Goal: Information Seeking & Learning: Learn about a topic

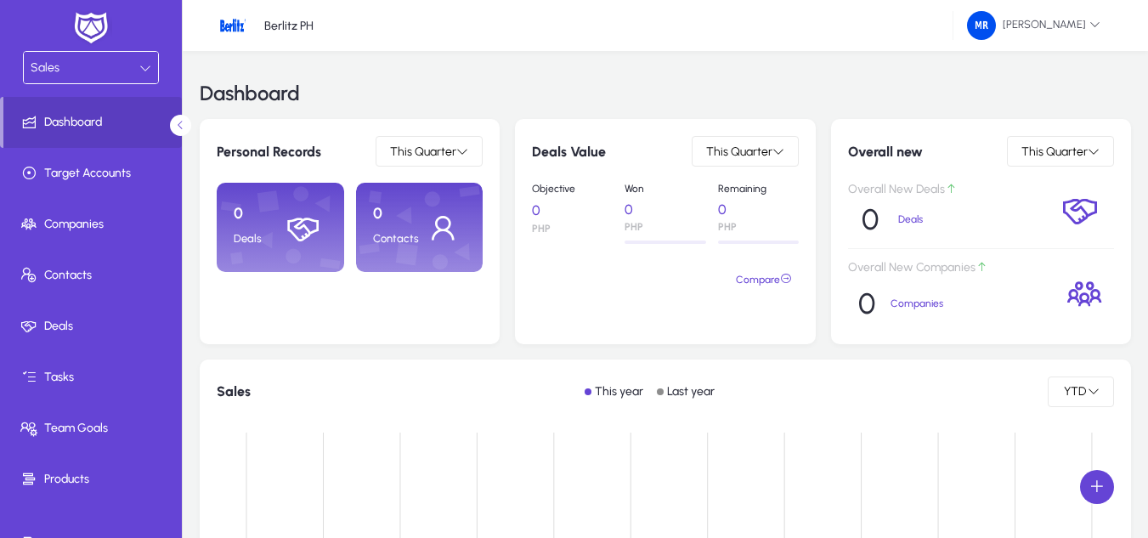
click at [141, 65] on icon at bounding box center [145, 68] width 12 height 12
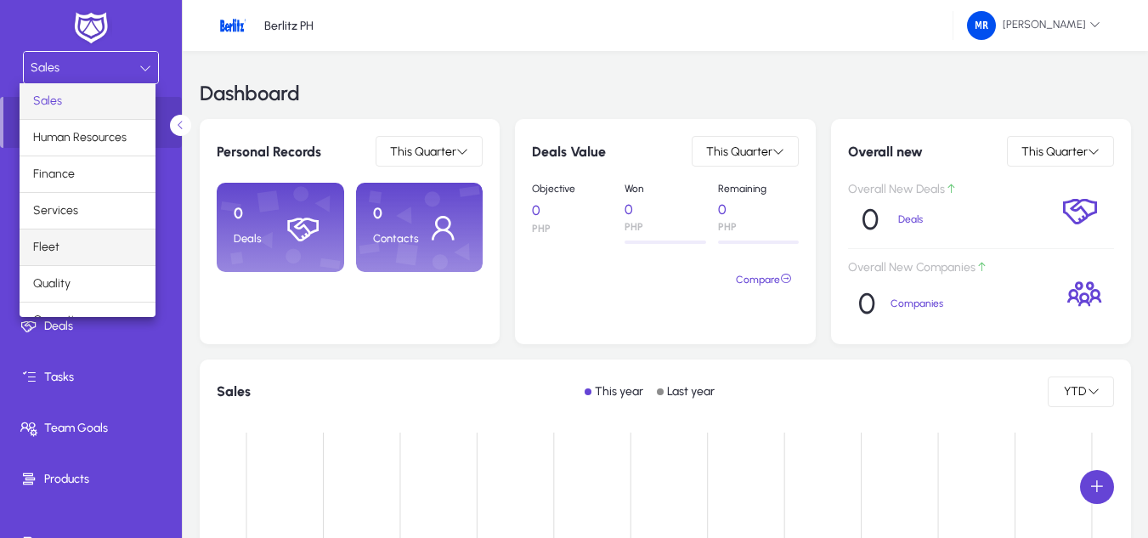
scroll to position [58, 0]
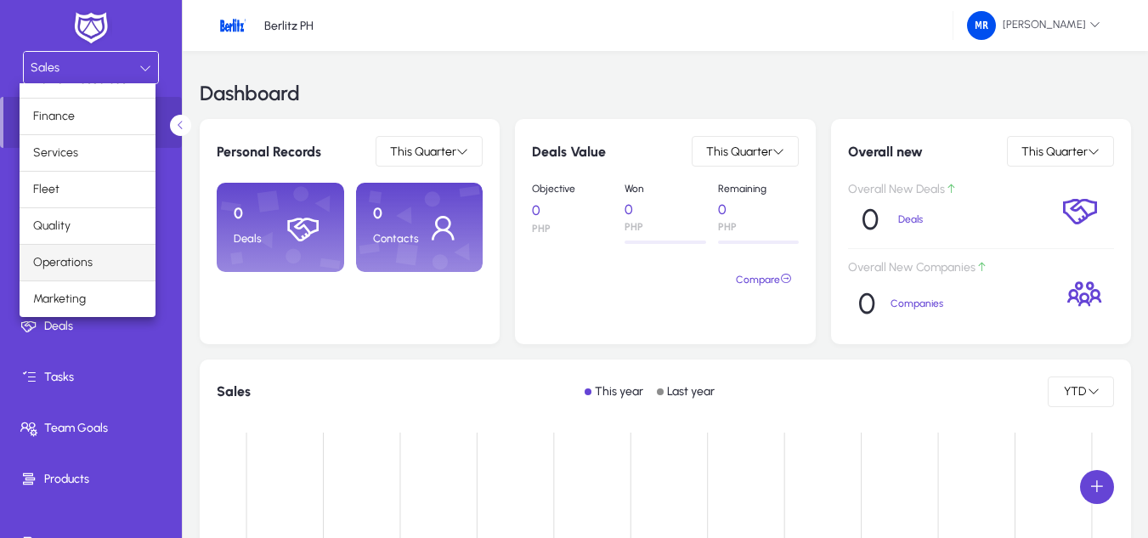
click at [86, 264] on span "Operations" at bounding box center [62, 262] width 59 height 20
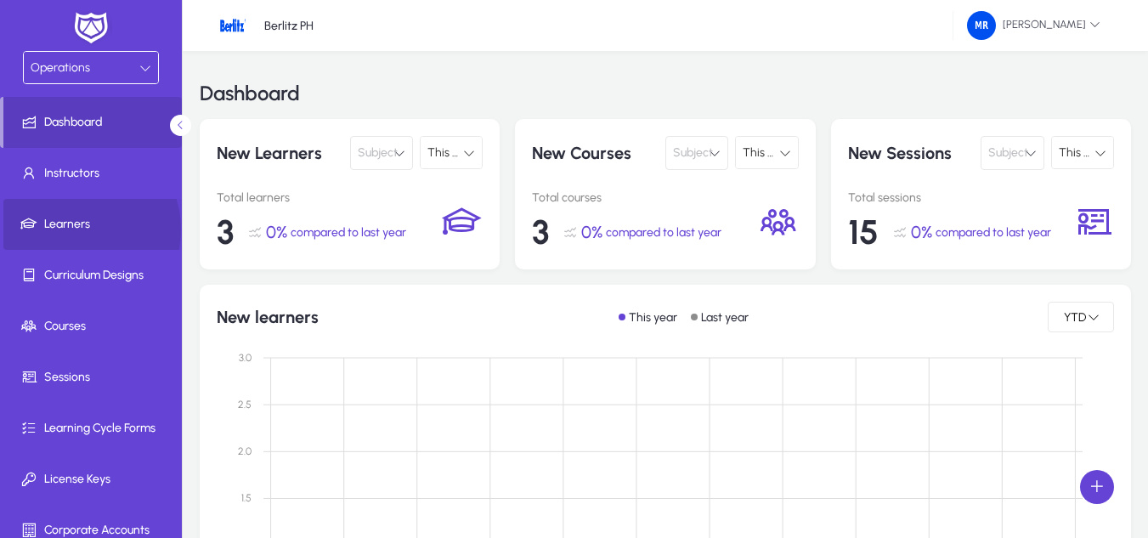
click at [76, 229] on span "Learners" at bounding box center [94, 224] width 182 height 17
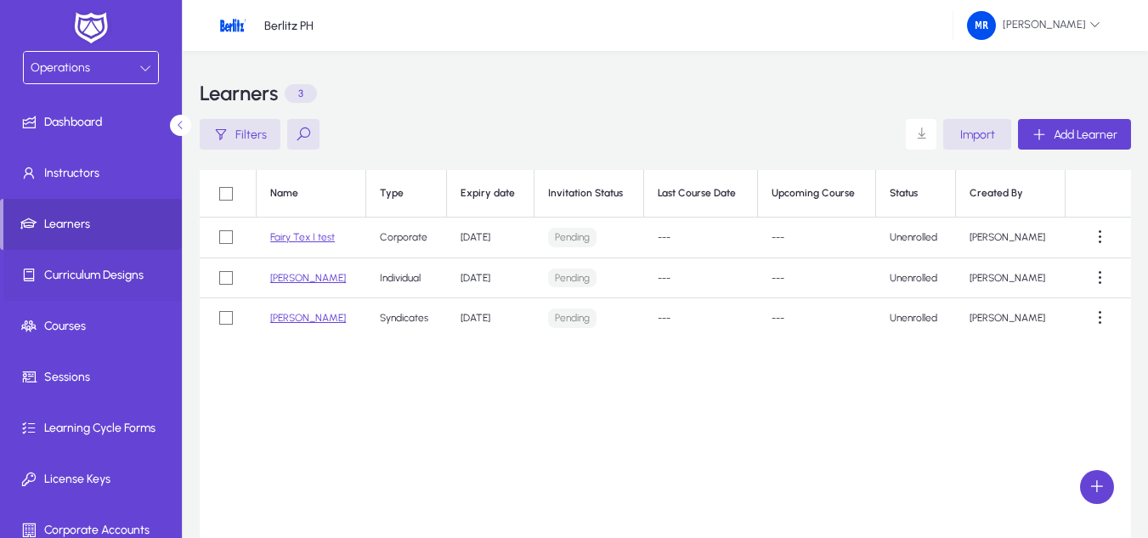
click at [87, 290] on span at bounding box center [94, 275] width 182 height 41
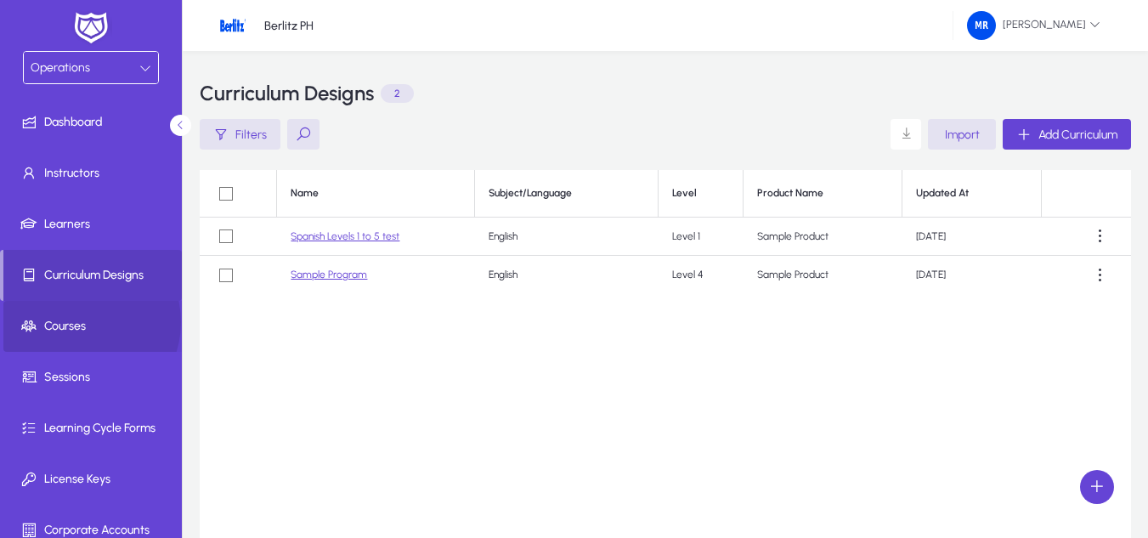
click at [81, 322] on span "Courses" at bounding box center [94, 326] width 182 height 17
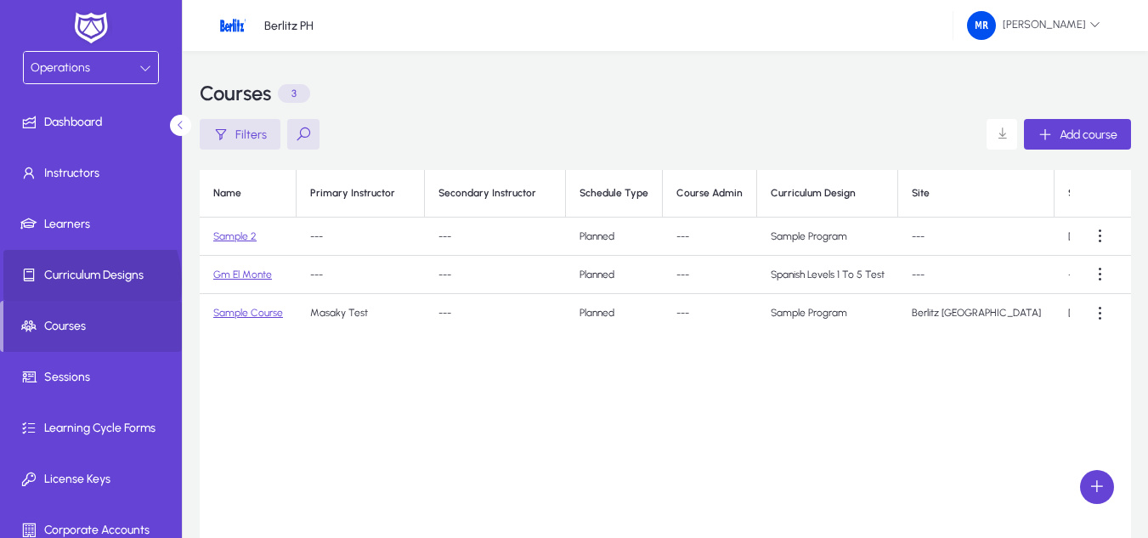
click at [72, 283] on span "Curriculum Designs" at bounding box center [94, 275] width 182 height 17
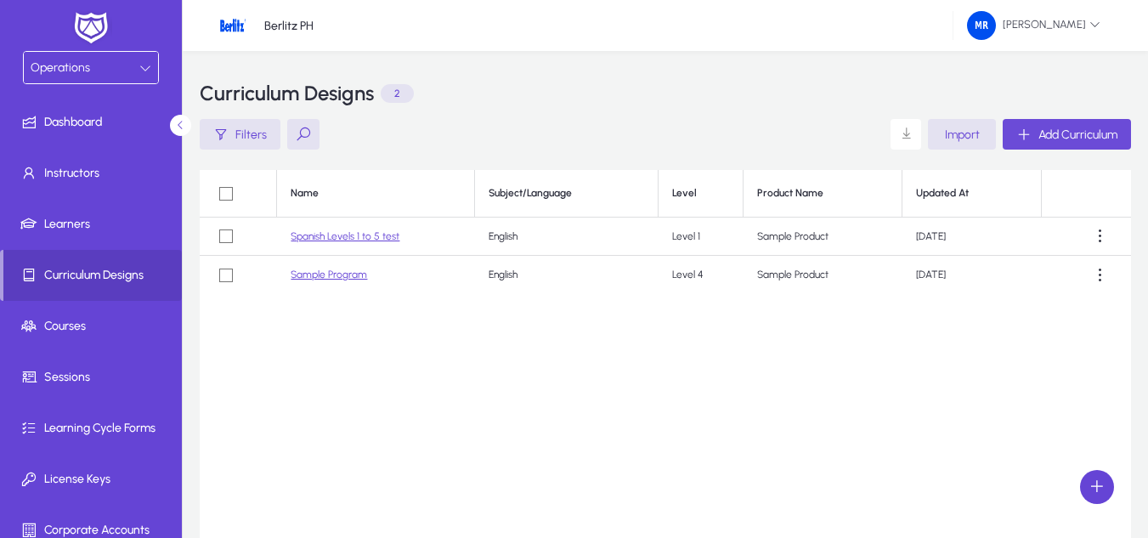
click at [1040, 127] on span "Add Curriculum" at bounding box center [1077, 134] width 79 height 14
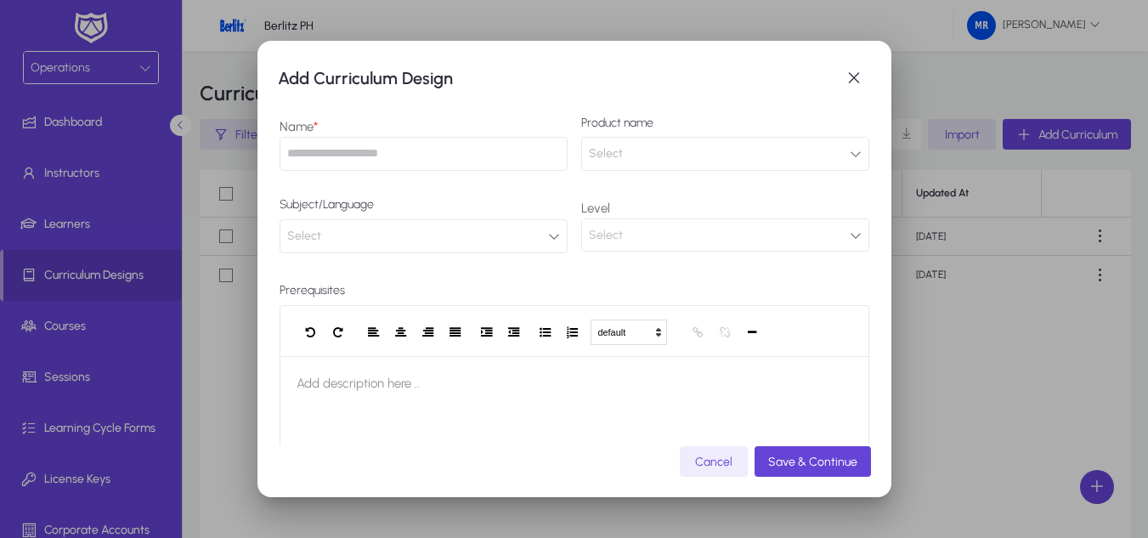
click at [697, 233] on div "Select" at bounding box center [719, 235] width 261 height 22
click at [834, 235] on div "Select" at bounding box center [719, 235] width 261 height 22
click at [399, 143] on input "text" at bounding box center [424, 154] width 288 height 34
click at [749, 152] on button "Select" at bounding box center [725, 154] width 288 height 34
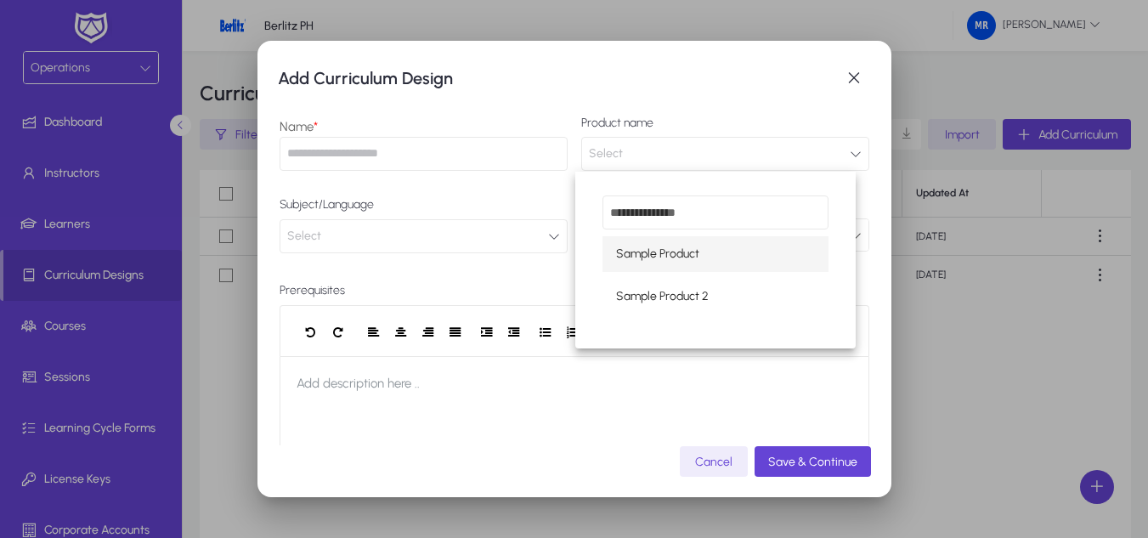
click at [483, 252] on div at bounding box center [574, 269] width 1148 height 538
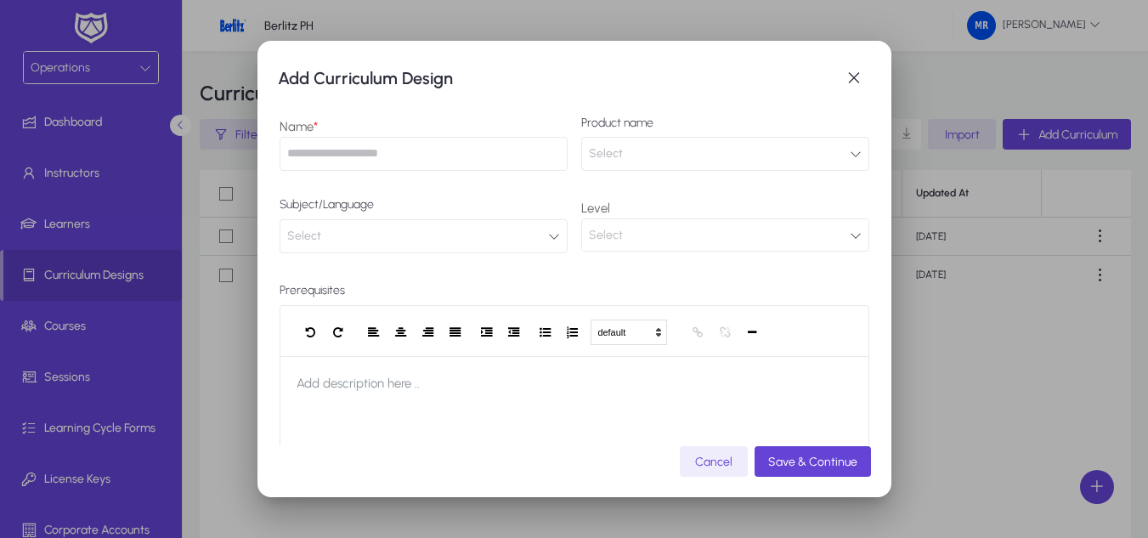
click at [472, 246] on button "Select" at bounding box center [424, 236] width 288 height 34
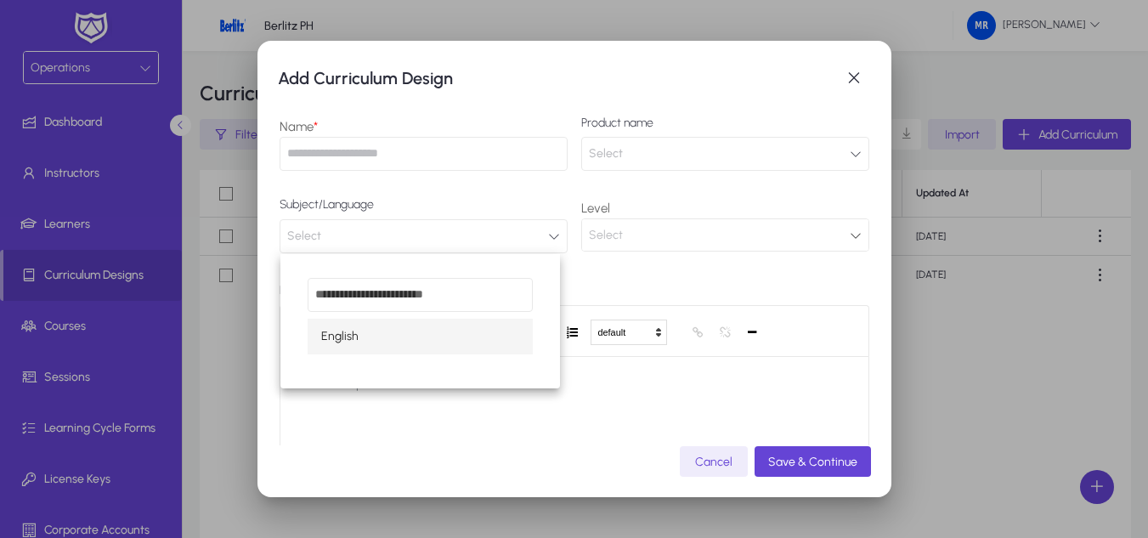
click at [672, 230] on div at bounding box center [574, 269] width 1148 height 538
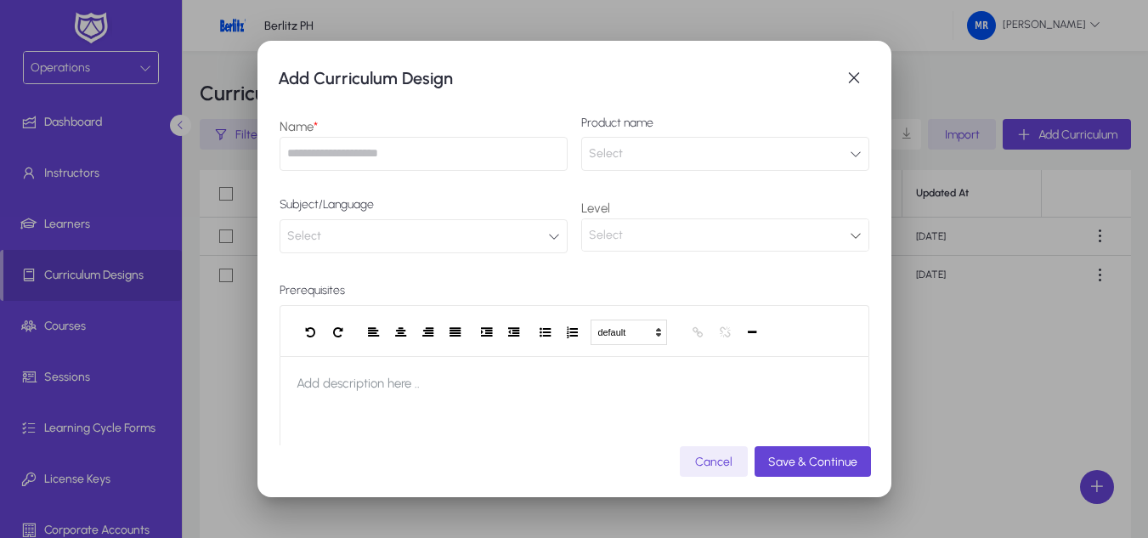
click at [672, 230] on div "Select" at bounding box center [719, 235] width 261 height 22
click at [781, 236] on div "Select" at bounding box center [719, 235] width 261 height 22
click at [863, 77] on span "button" at bounding box center [854, 78] width 34 height 34
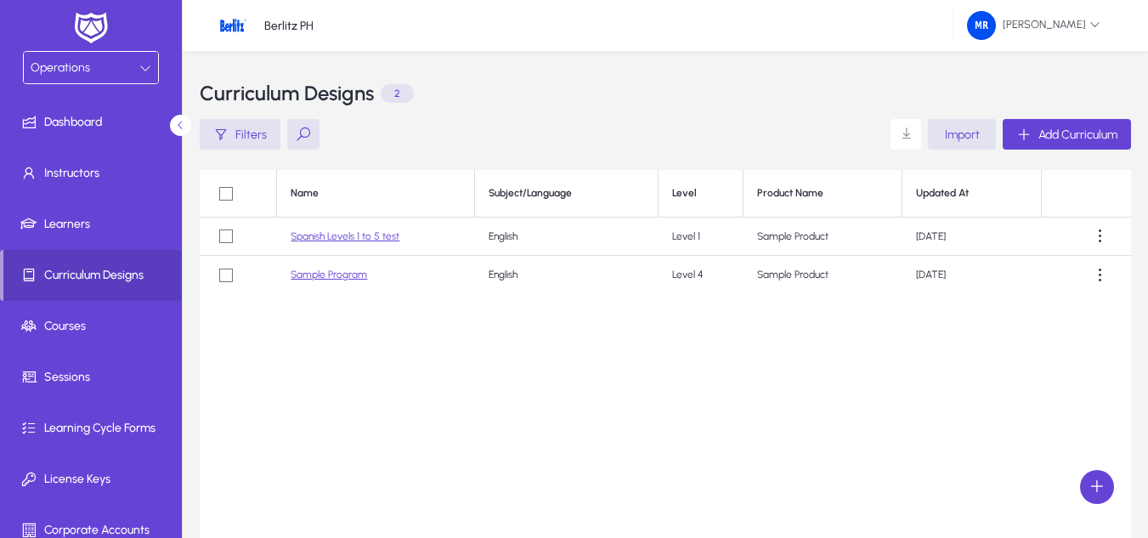
click at [370, 235] on link "Spanish Levels 1 to 5 test" at bounding box center [345, 236] width 109 height 12
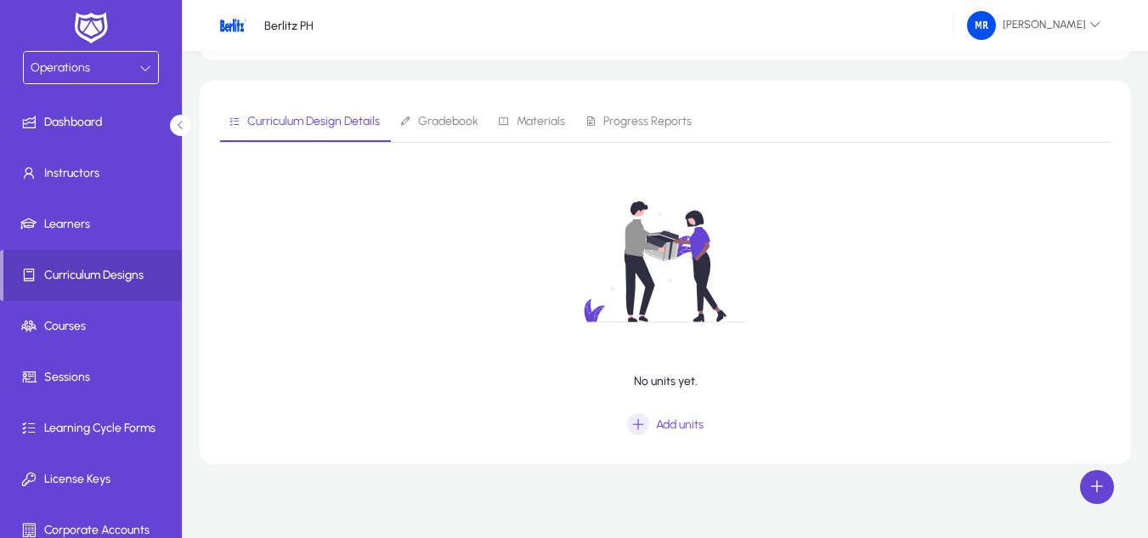
scroll to position [128, 0]
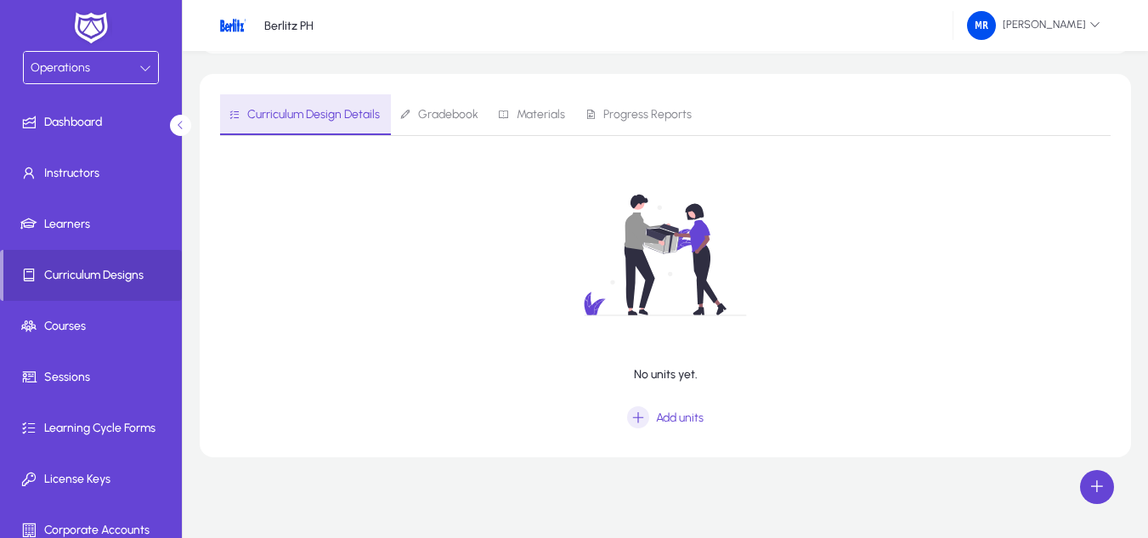
click at [325, 125] on span "Curriculum Design Details" at bounding box center [304, 114] width 151 height 41
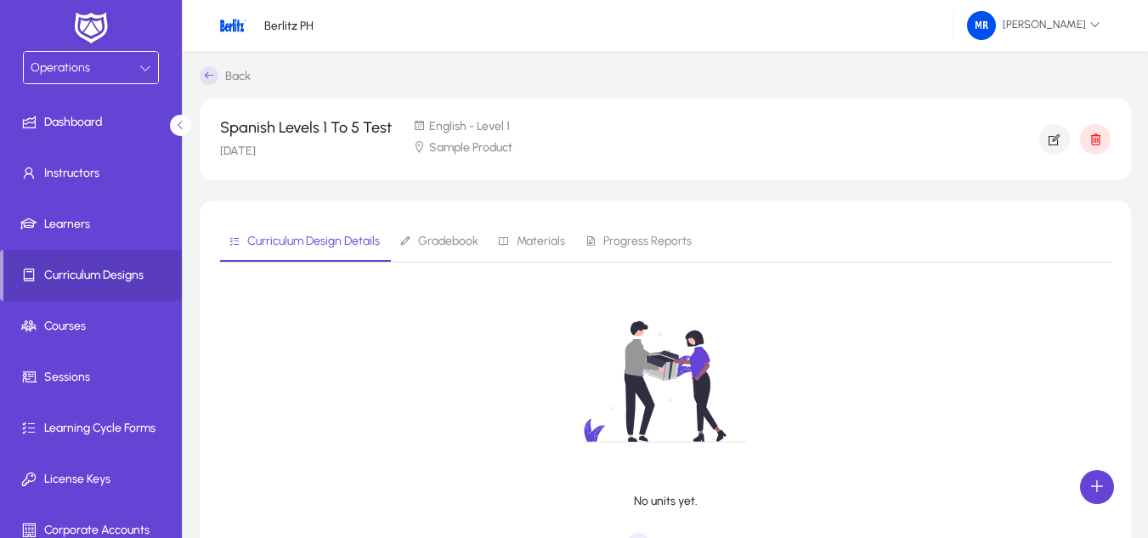
scroll to position [0, 0]
click at [456, 232] on span "Gradebook" at bounding box center [438, 243] width 79 height 41
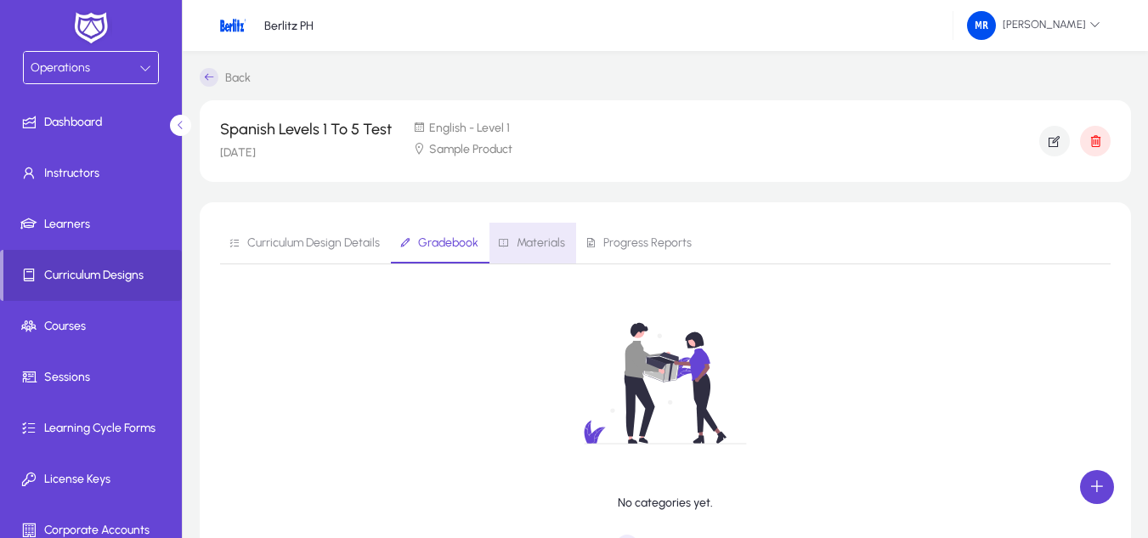
click at [519, 237] on span "Materials" at bounding box center [541, 243] width 48 height 12
click at [608, 229] on span "Progress Reports" at bounding box center [638, 243] width 107 height 41
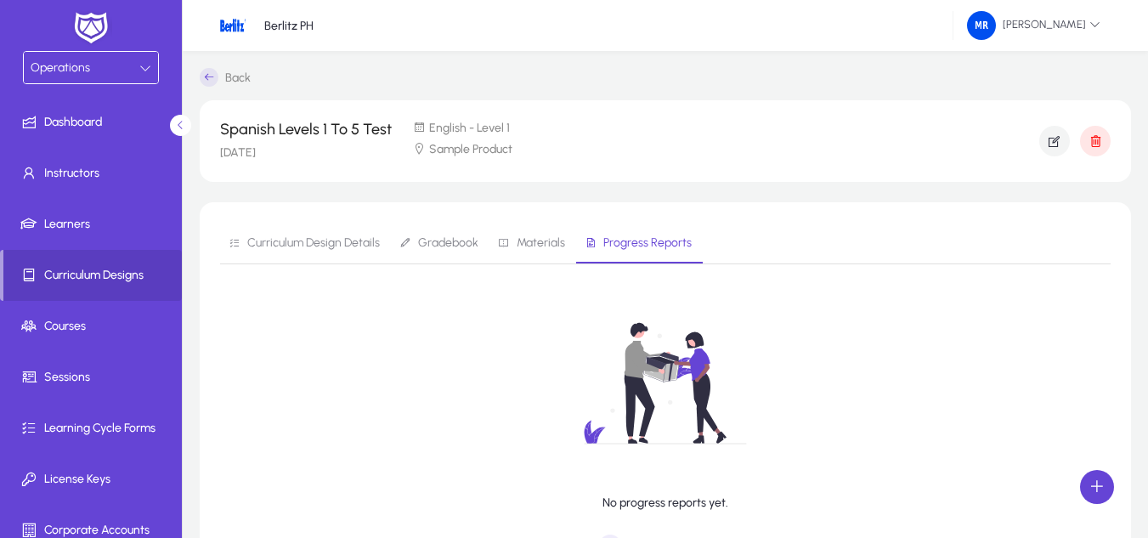
click at [291, 240] on span "Curriculum Design Details" at bounding box center [313, 243] width 133 height 12
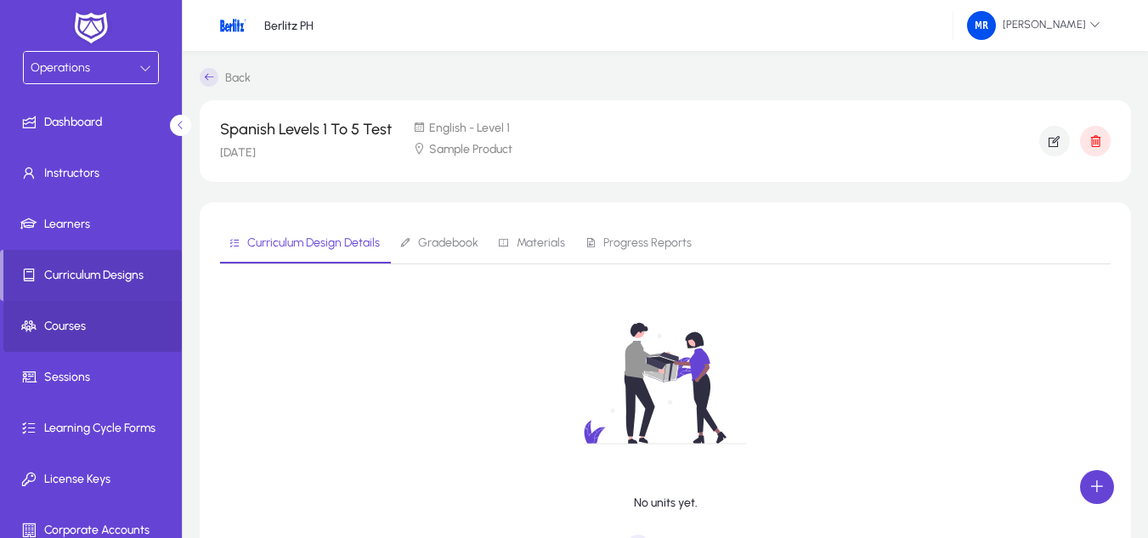
click at [92, 314] on span at bounding box center [94, 326] width 182 height 41
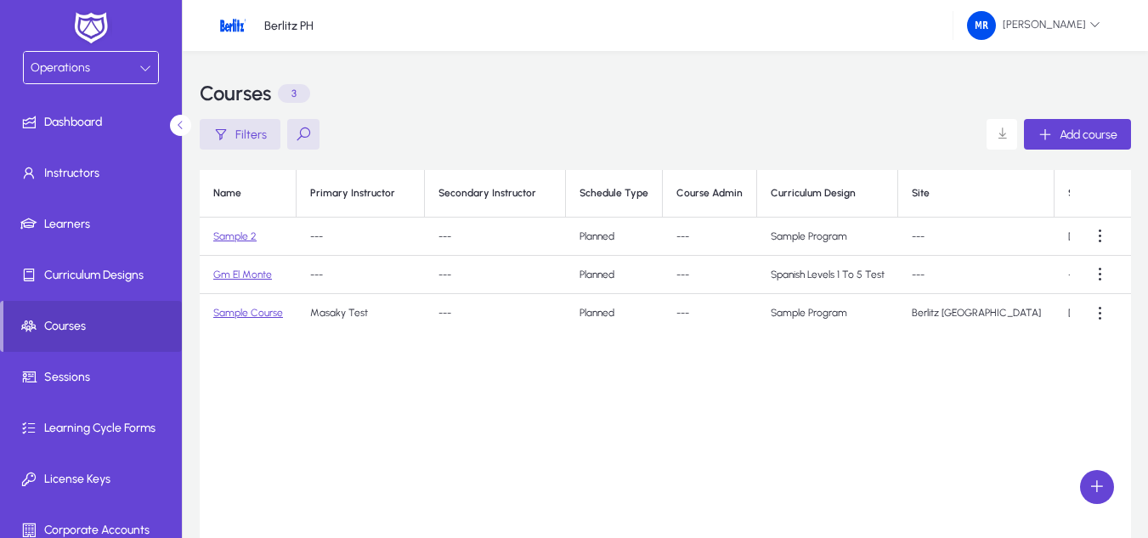
click at [224, 280] on td "Gm El Monte" at bounding box center [248, 275] width 97 height 38
click at [243, 269] on link "Gm El Monte" at bounding box center [242, 275] width 59 height 12
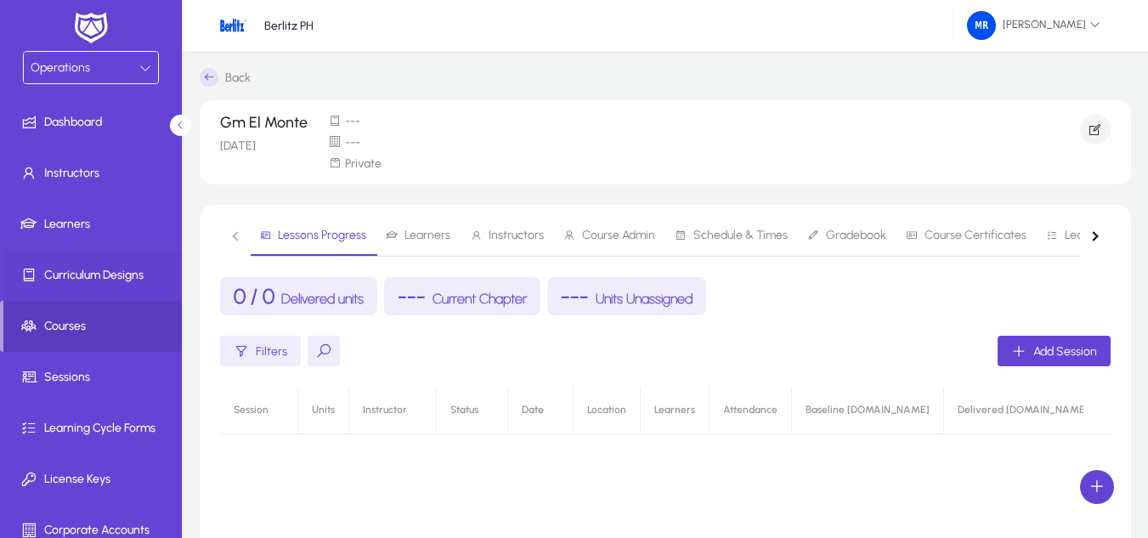
click at [77, 281] on span "Curriculum Designs" at bounding box center [94, 275] width 182 height 17
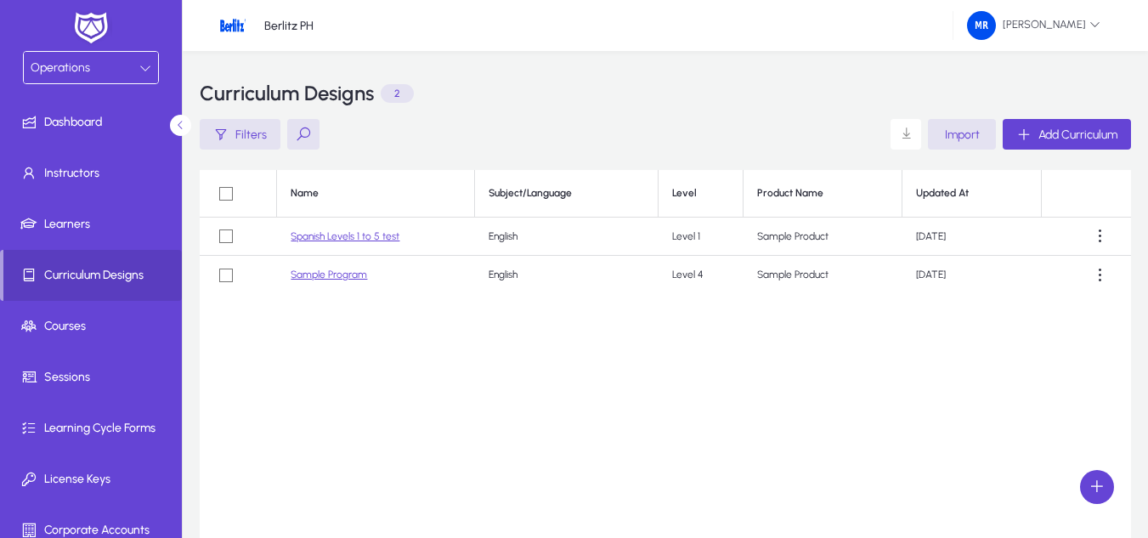
click at [1041, 322] on div "Name Subject/Language Level Product Name Updated At Spanish Levels 1 to 5 test …" at bounding box center [665, 382] width 931 height 425
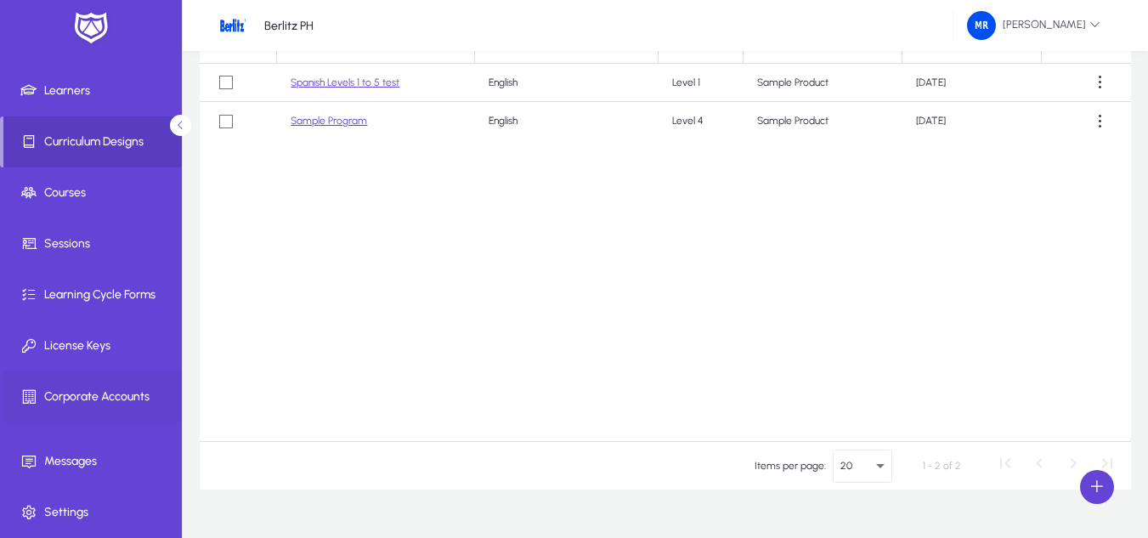
scroll to position [170, 0]
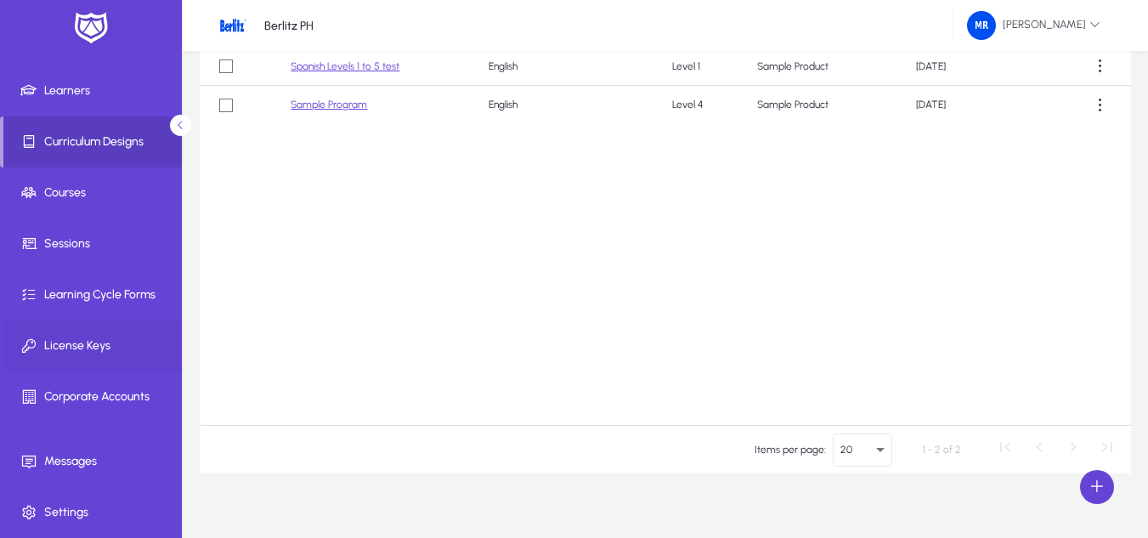
click at [80, 353] on span "License Keys" at bounding box center [94, 345] width 182 height 17
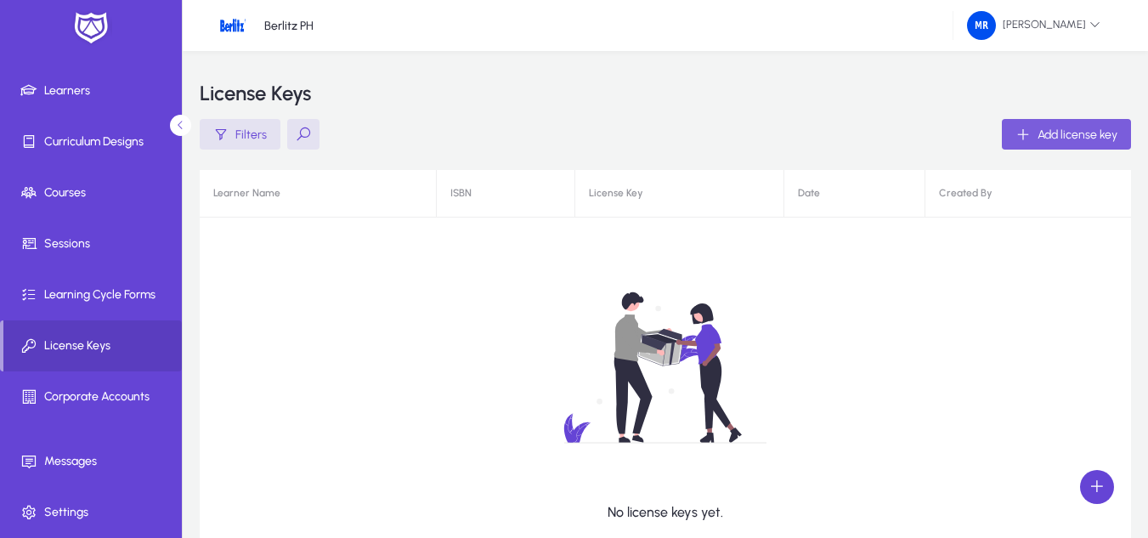
click at [1035, 149] on span "button" at bounding box center [1066, 134] width 129 height 41
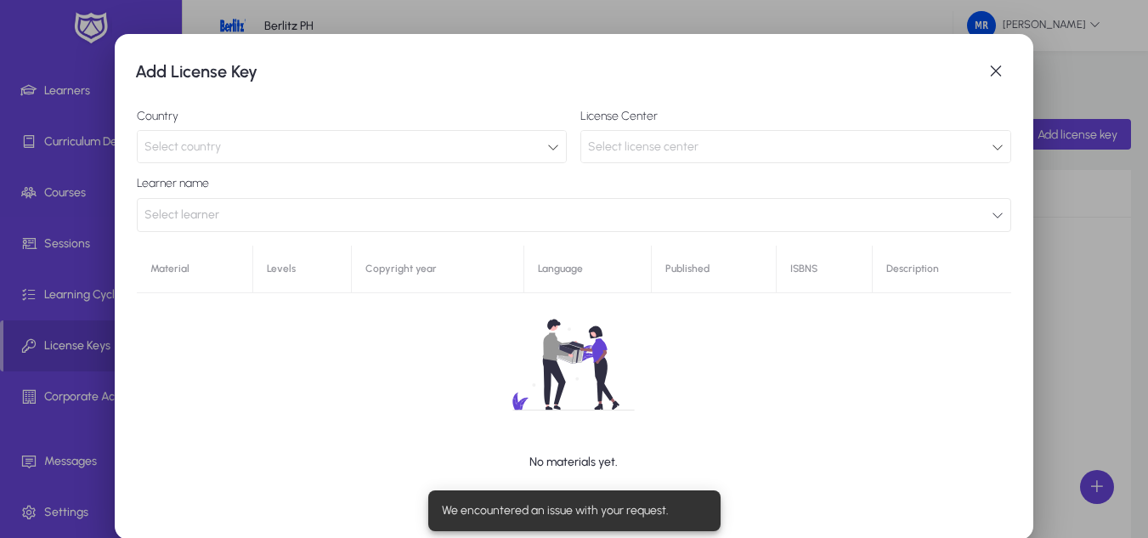
click at [535, 136] on div "Select country" at bounding box center [345, 147] width 403 height 22
click at [480, 146] on div "Select country" at bounding box center [345, 147] width 403 height 22
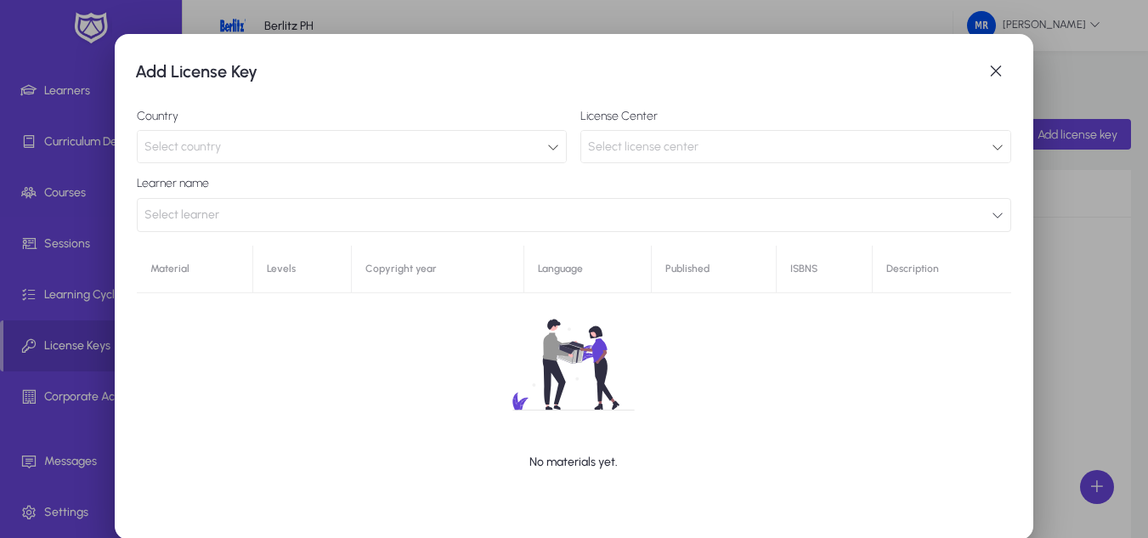
click at [635, 143] on span "Select license center" at bounding box center [643, 146] width 110 height 14
click at [297, 223] on button "Select learner" at bounding box center [574, 215] width 874 height 34
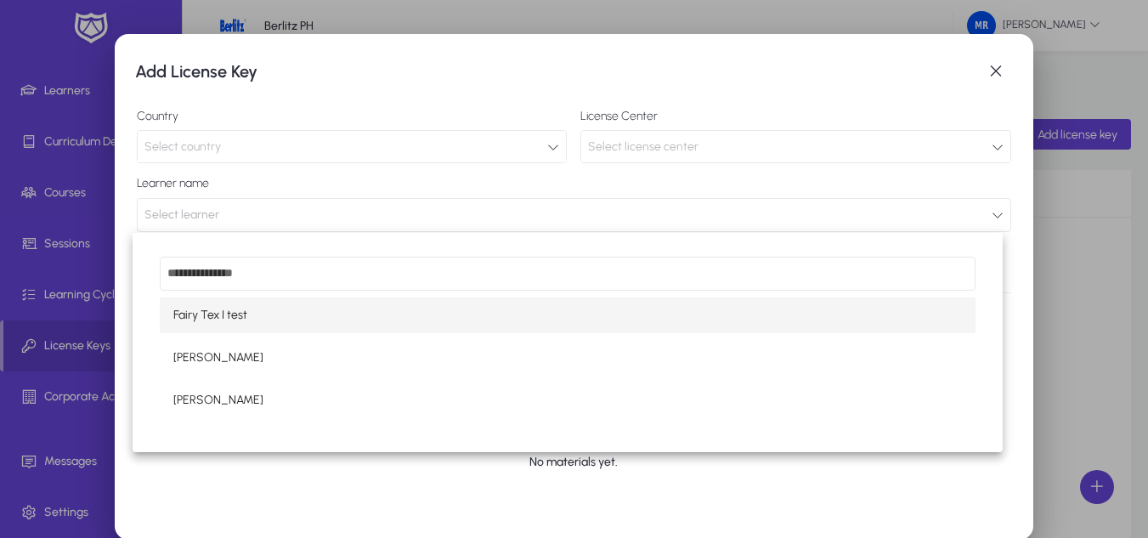
click at [987, 76] on div at bounding box center [574, 269] width 1148 height 538
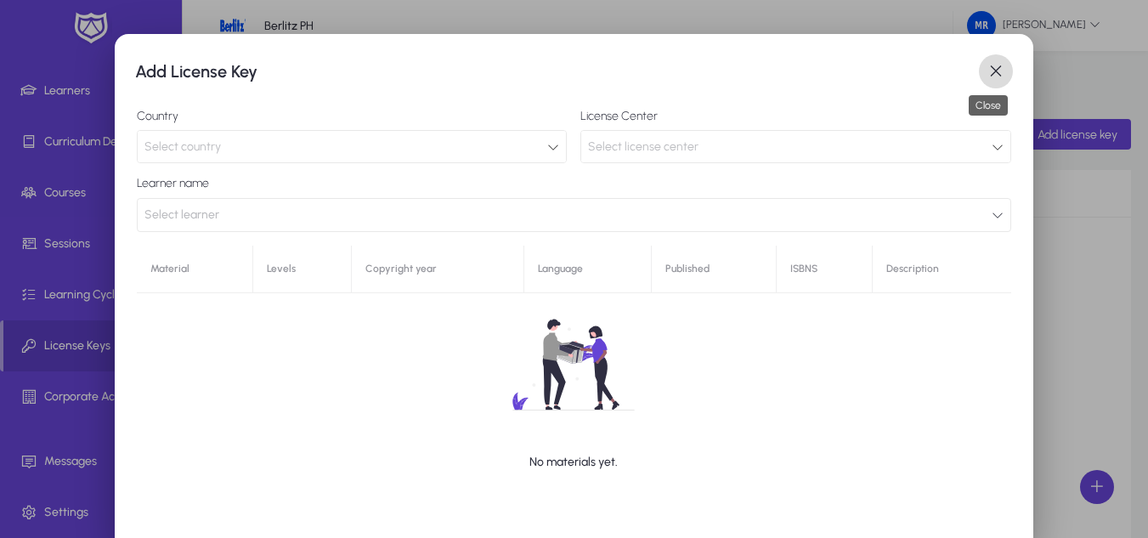
click at [987, 68] on span "button" at bounding box center [996, 71] width 34 height 34
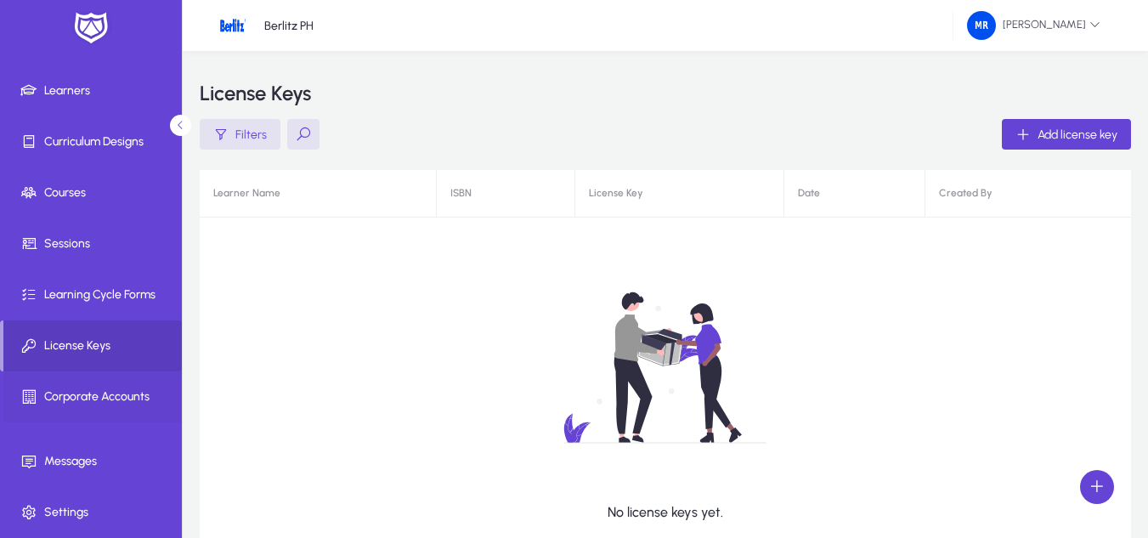
click at [104, 398] on span "Corporate Accounts" at bounding box center [94, 396] width 182 height 17
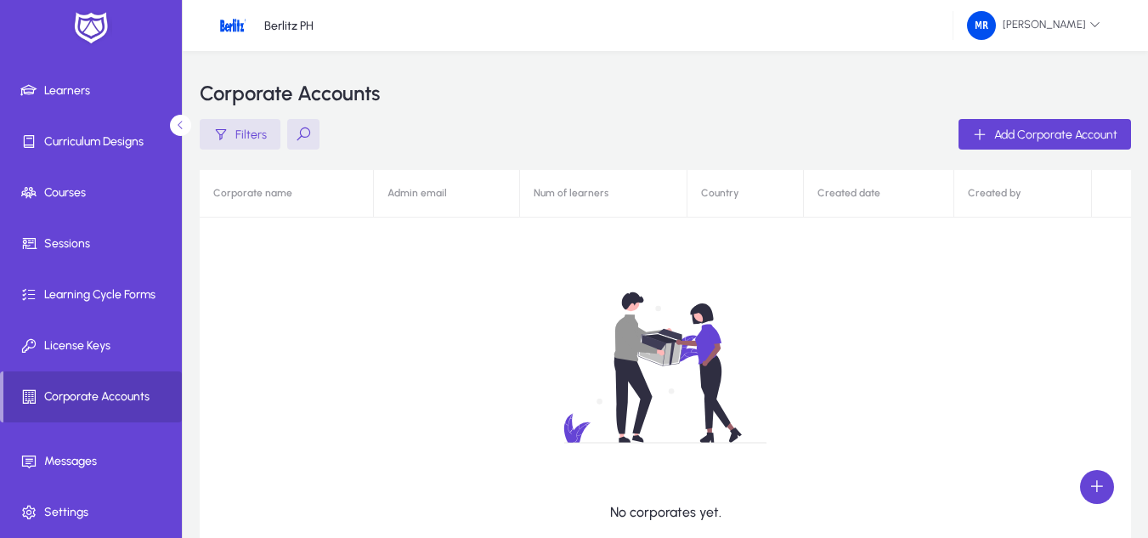
scroll to position [85, 0]
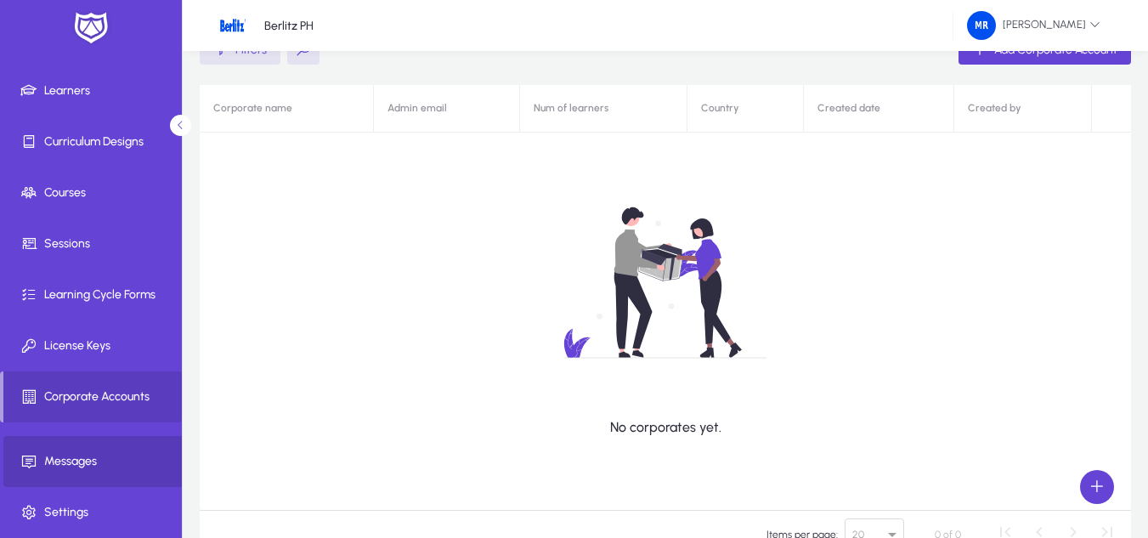
click at [99, 468] on span "Messages" at bounding box center [94, 461] width 182 height 17
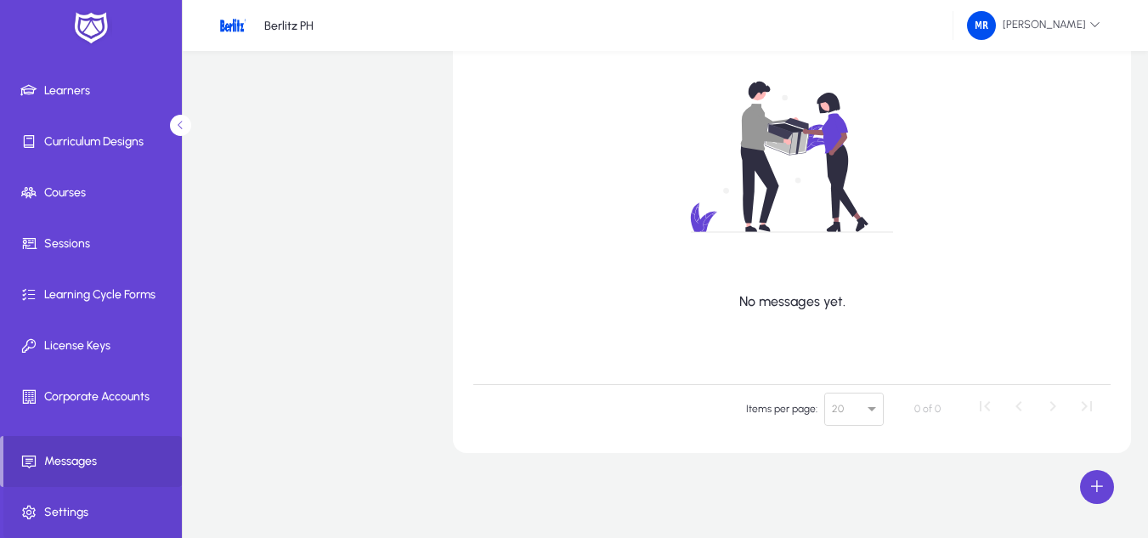
click at [77, 505] on span "Settings" at bounding box center [94, 512] width 182 height 17
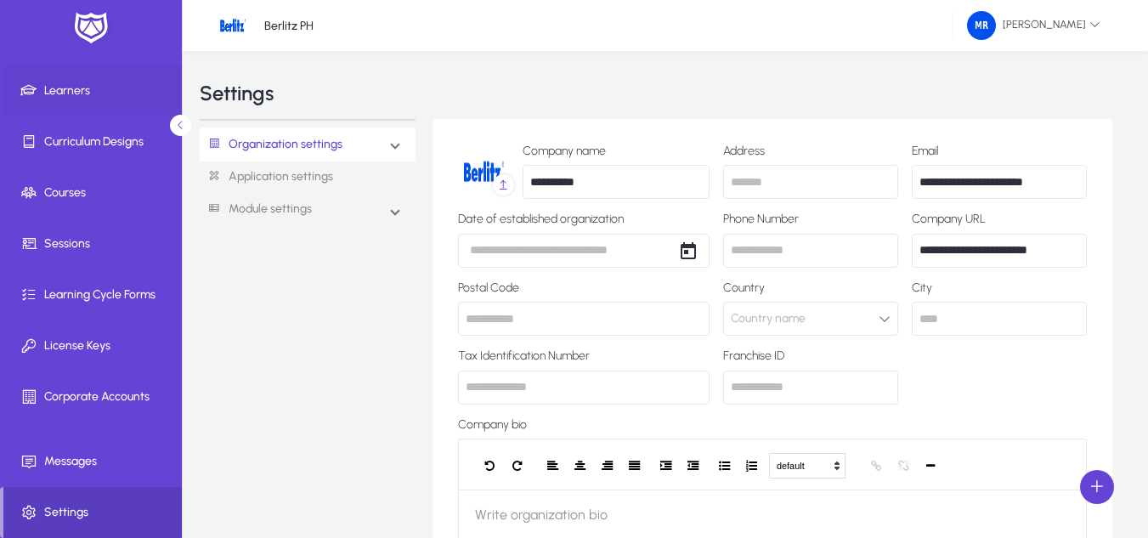
click at [91, 81] on span at bounding box center [94, 91] width 182 height 41
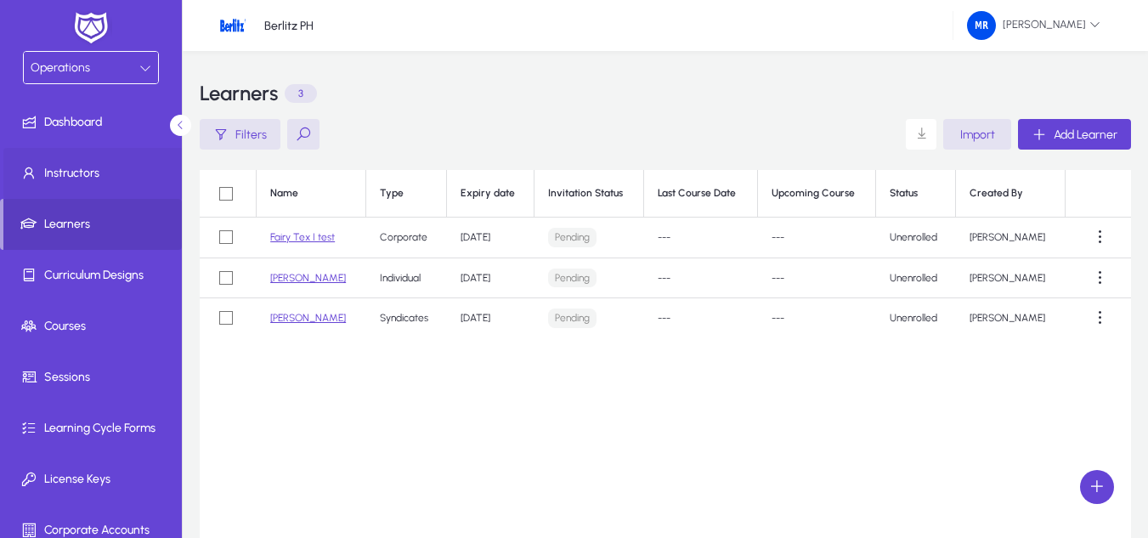
click at [105, 169] on span "Instructors" at bounding box center [94, 173] width 182 height 17
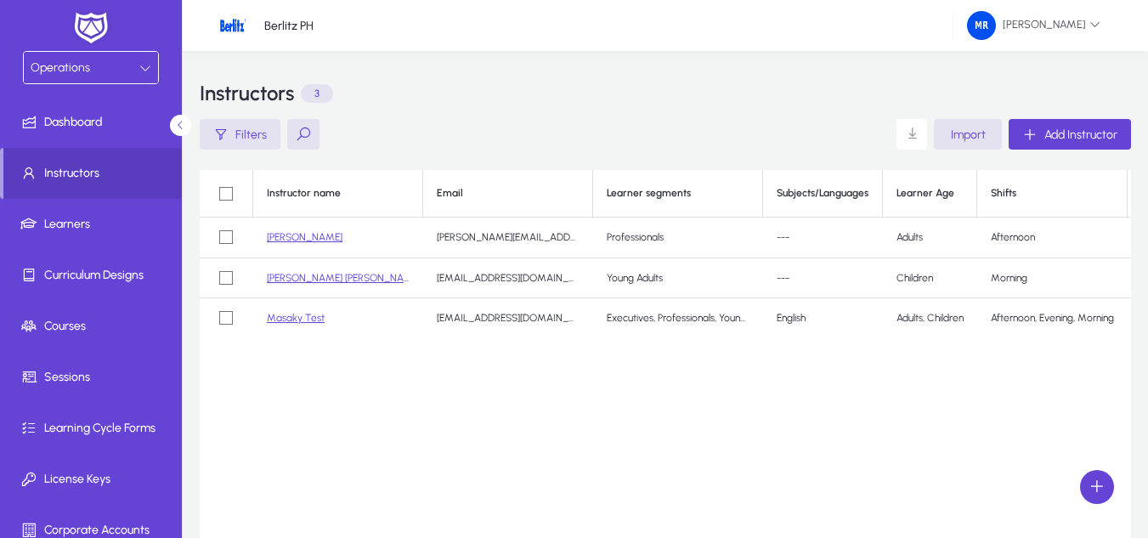
click at [619, 224] on td "Professionals" at bounding box center [678, 238] width 170 height 41
click at [682, 237] on td "Professionals" at bounding box center [678, 238] width 170 height 41
click at [282, 237] on link "[PERSON_NAME]" at bounding box center [305, 237] width 76 height 12
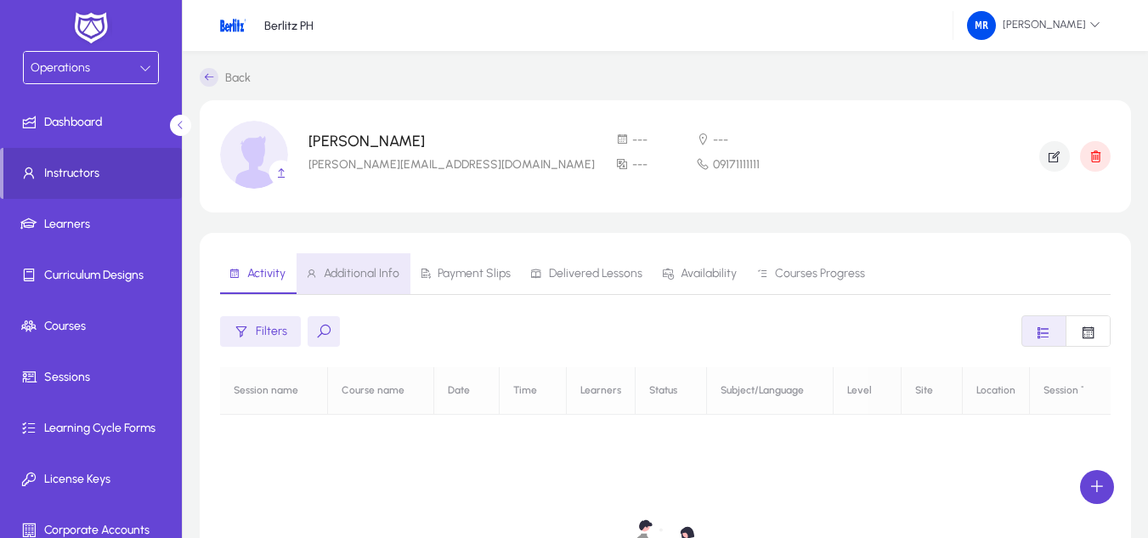
click at [387, 268] on span "Additional Info" at bounding box center [362, 274] width 76 height 12
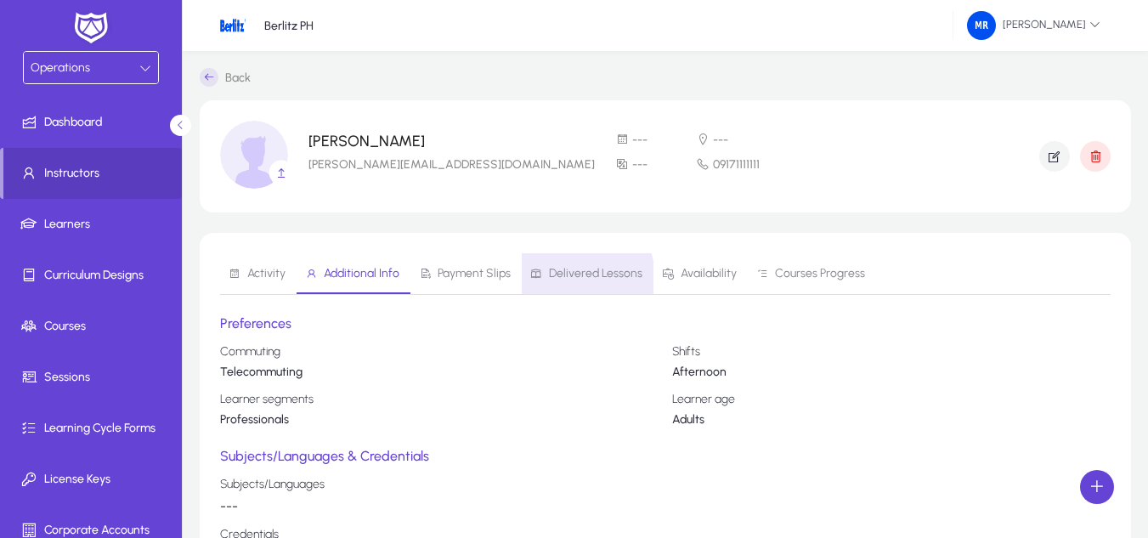
click at [555, 280] on span "Delivered Lessons" at bounding box center [595, 274] width 93 height 12
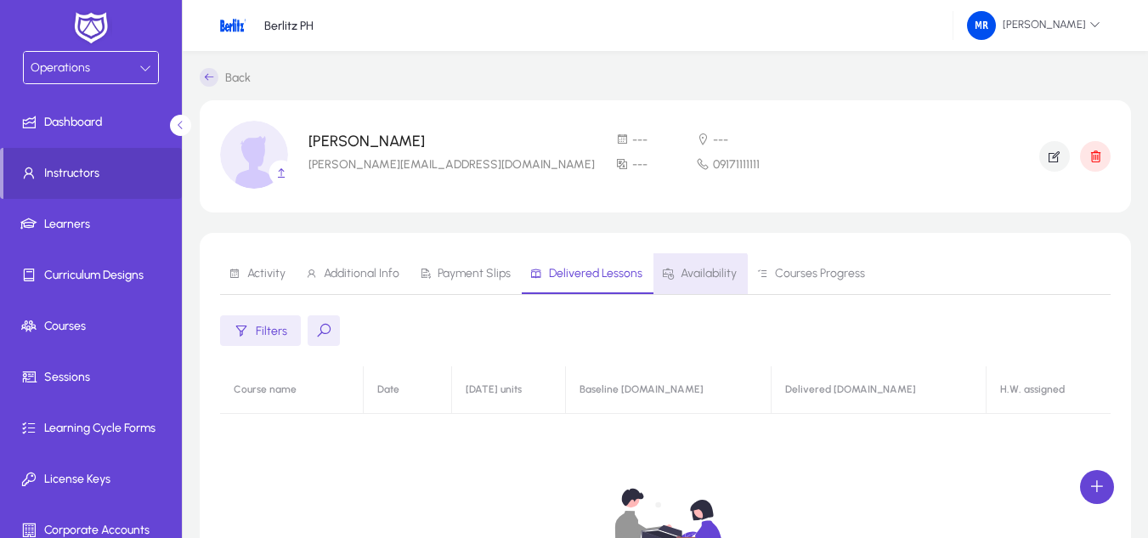
click at [698, 281] on span "Availability" at bounding box center [699, 273] width 75 height 41
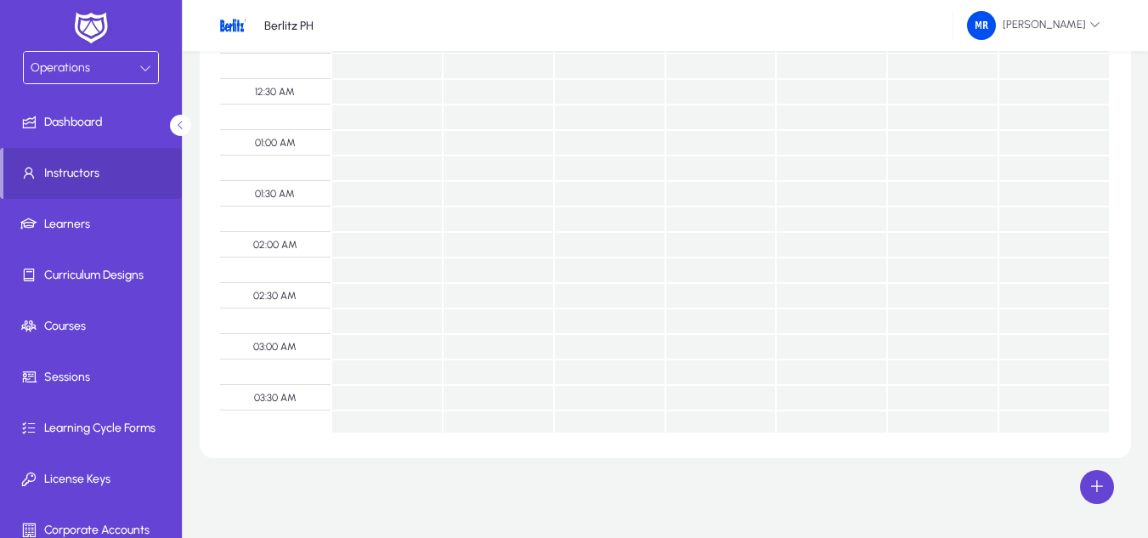
click at [716, 256] on td at bounding box center [720, 244] width 111 height 25
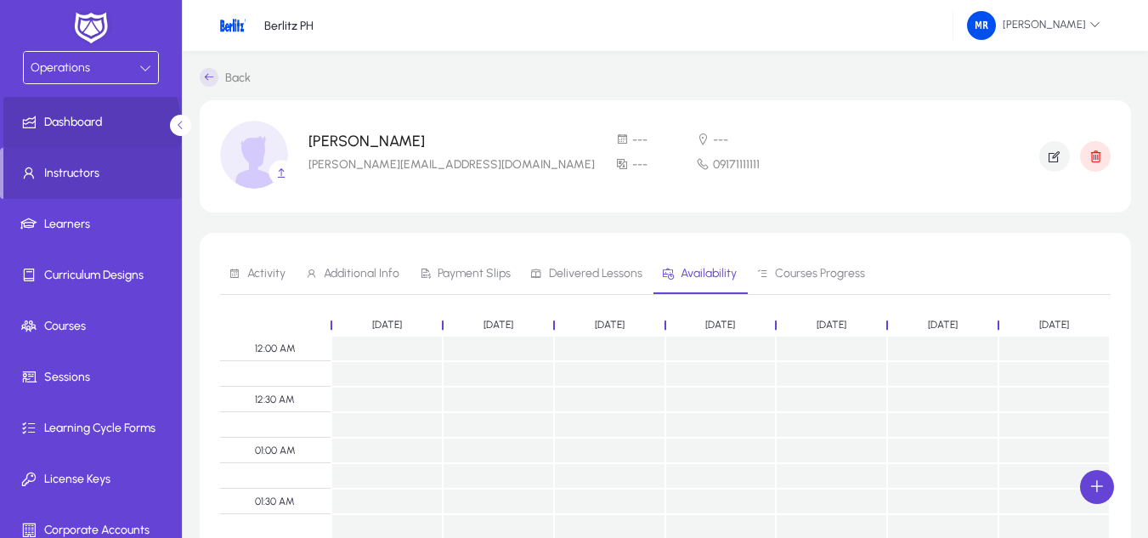
click at [81, 129] on span "Dashboard" at bounding box center [94, 122] width 182 height 17
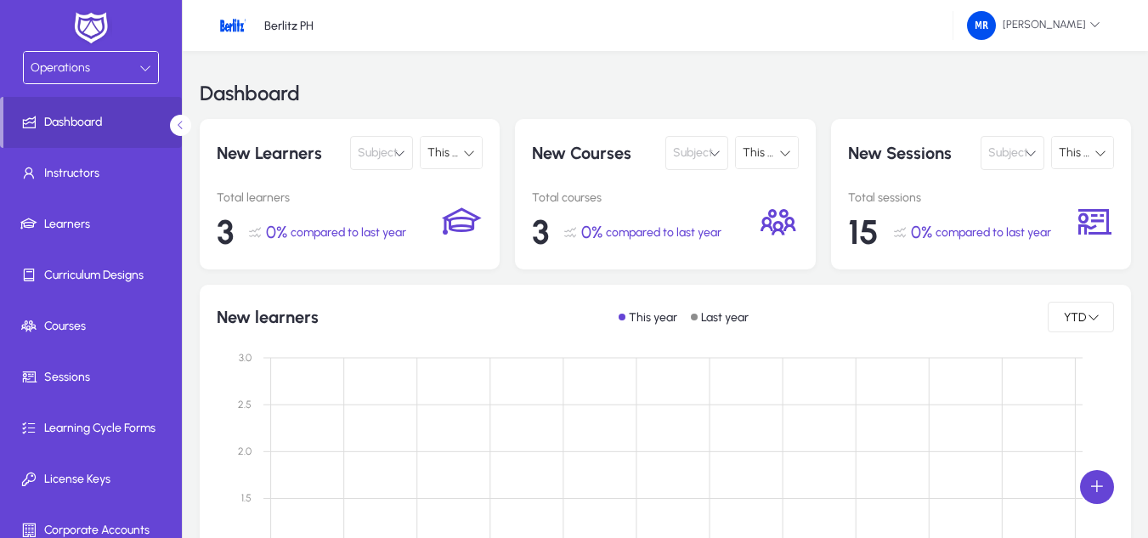
click at [871, 229] on span "15" at bounding box center [863, 232] width 31 height 41
click at [934, 224] on div "15 0% compared to last year" at bounding box center [960, 232] width 225 height 41
click at [575, 228] on icon at bounding box center [570, 231] width 15 height 15
click at [540, 230] on span "3" at bounding box center [540, 232] width 17 height 41
click at [770, 222] on icon at bounding box center [778, 221] width 41 height 41
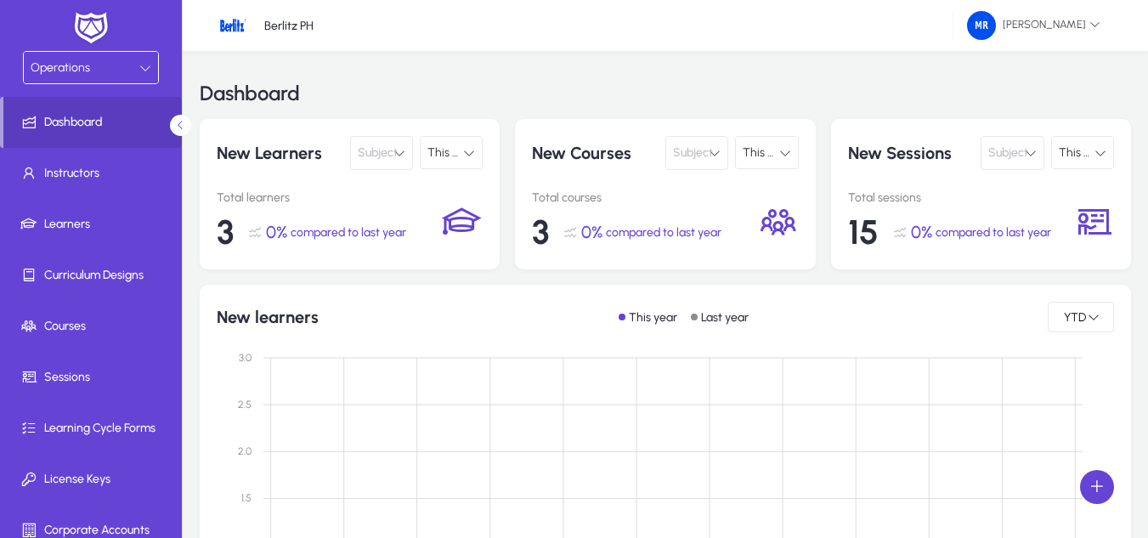
click at [773, 158] on span "This Year" at bounding box center [767, 152] width 48 height 14
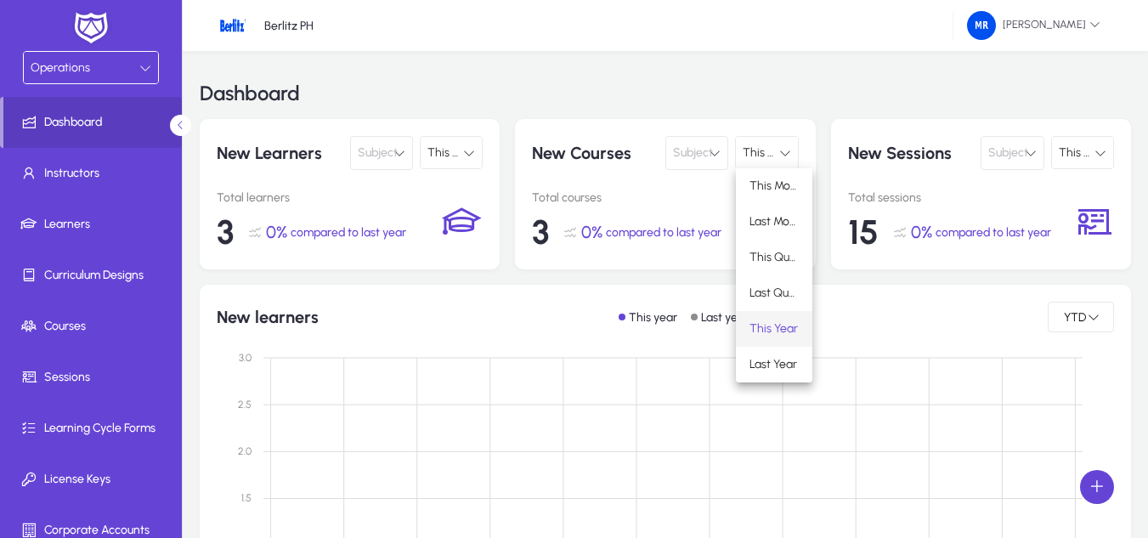
click at [744, 97] on div at bounding box center [574, 269] width 1148 height 538
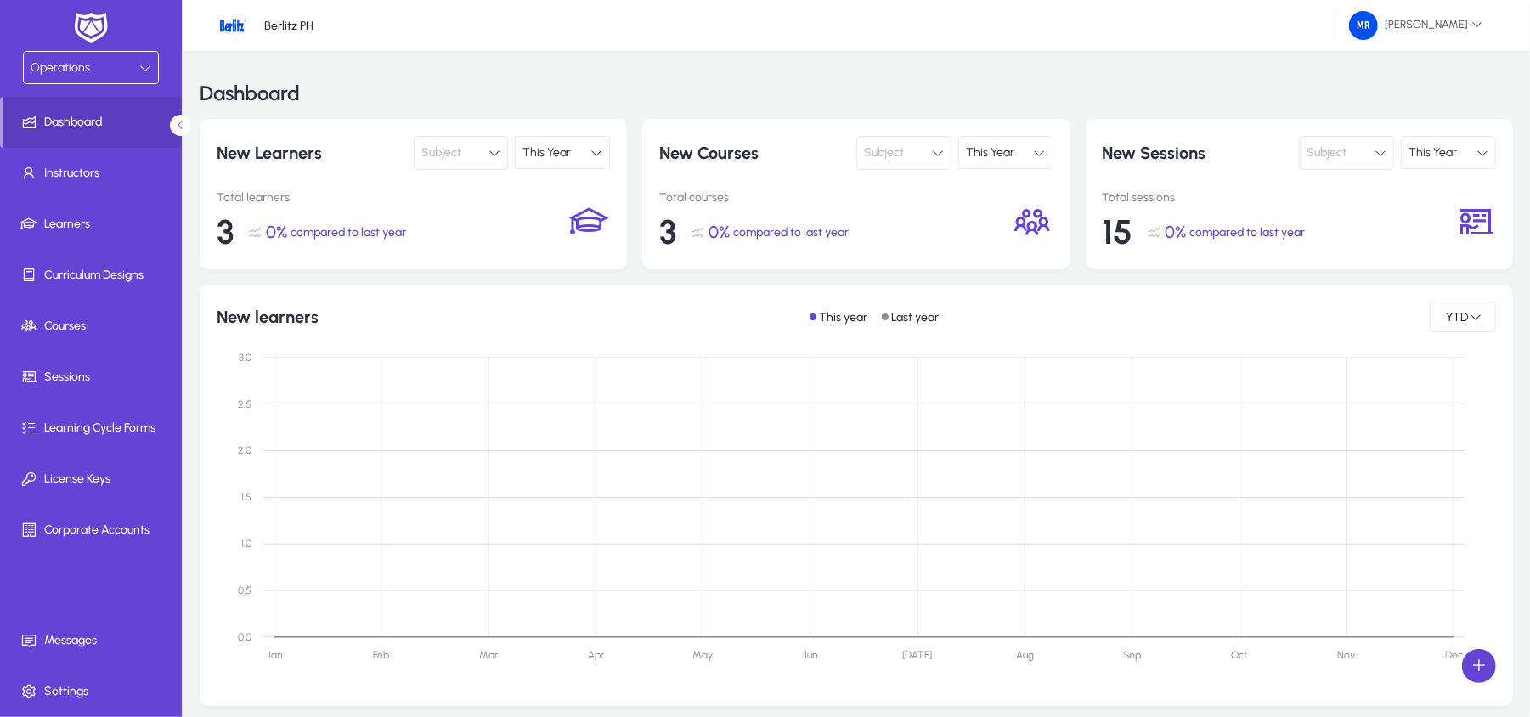
click at [1025, 144] on div "This Year" at bounding box center [1000, 153] width 68 height 22
click at [926, 156] on div at bounding box center [765, 358] width 1530 height 717
click at [926, 156] on button "Subject" at bounding box center [904, 153] width 95 height 34
click at [872, 102] on div at bounding box center [765, 358] width 1530 height 717
click at [906, 164] on button "Subject" at bounding box center [904, 153] width 95 height 34
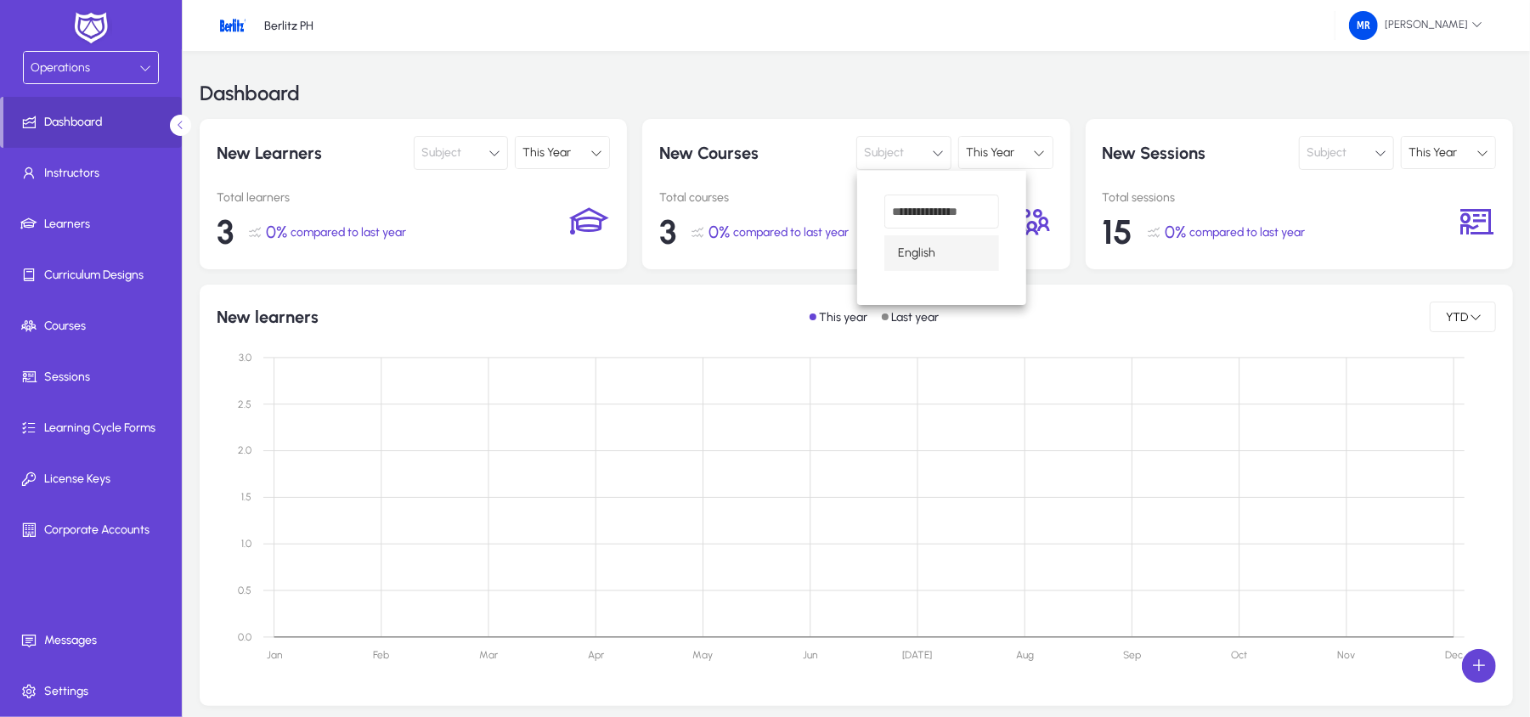
click at [914, 240] on mat-option "English" at bounding box center [942, 253] width 115 height 36
click at [523, 161] on div "This Year" at bounding box center [557, 153] width 68 height 22
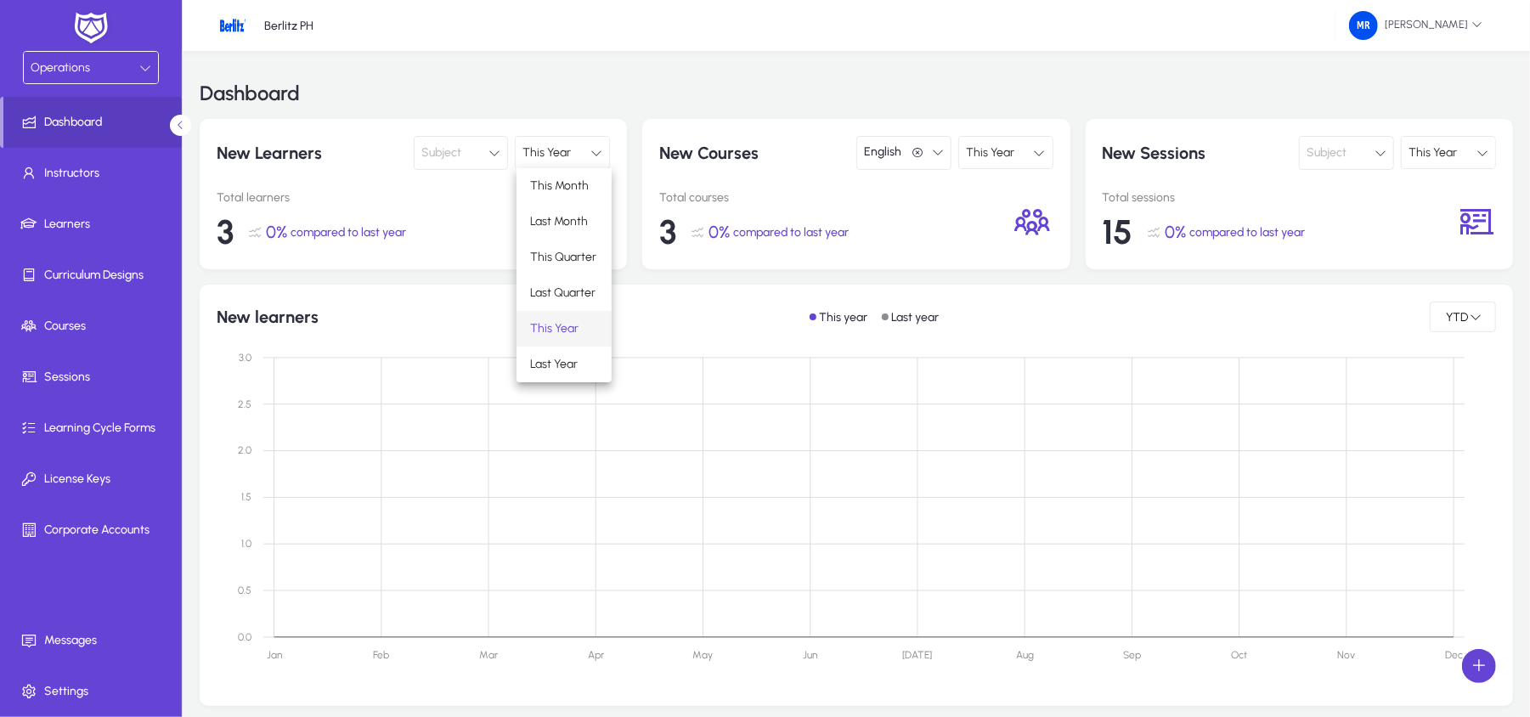
click at [535, 160] on div at bounding box center [765, 358] width 1530 height 717
click at [568, 151] on span "This Year" at bounding box center [547, 152] width 48 height 14
click at [564, 229] on span "Last Month" at bounding box center [559, 222] width 58 height 20
click at [573, 150] on span "Last Month" at bounding box center [552, 152] width 58 height 14
click at [568, 252] on span "This Quarter" at bounding box center [563, 257] width 66 height 20
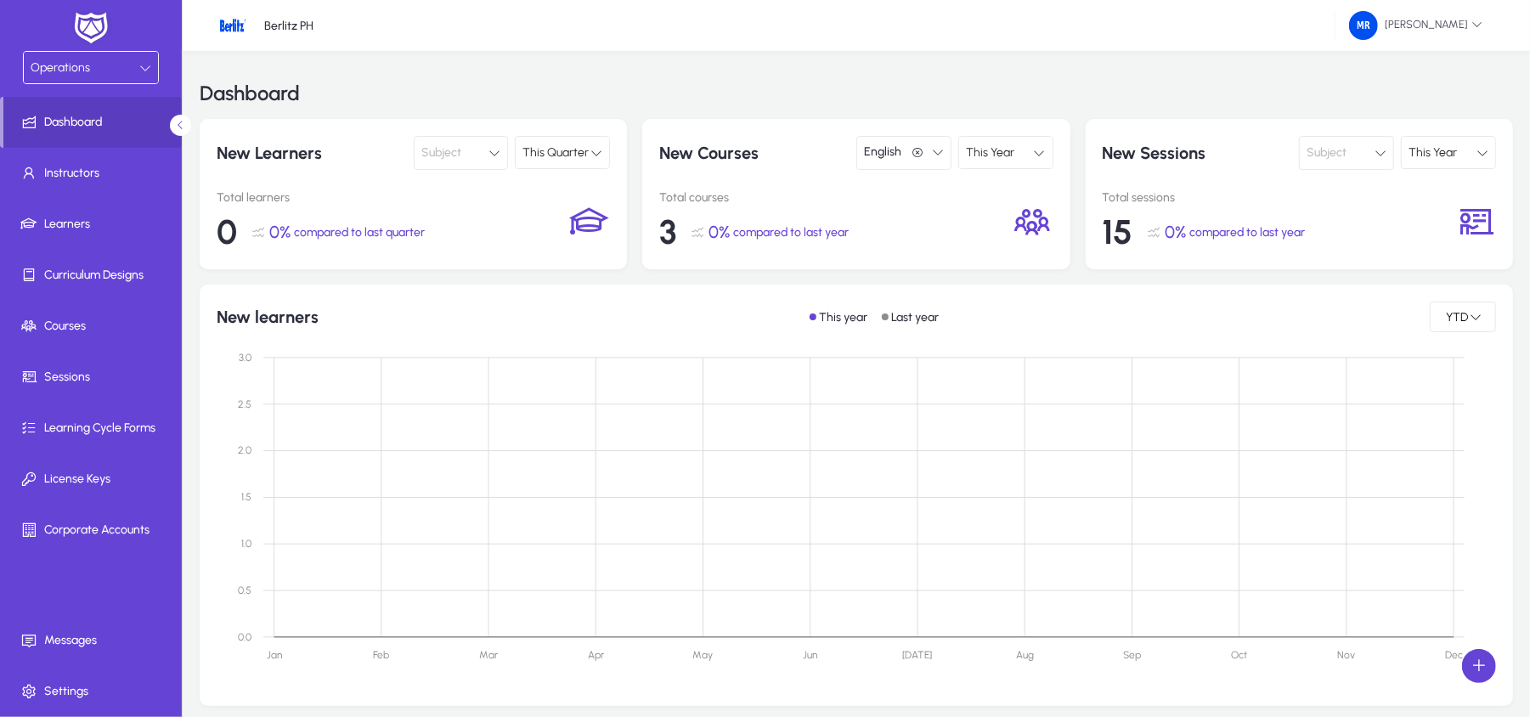
click at [568, 147] on span "This Quarter" at bounding box center [556, 152] width 66 height 14
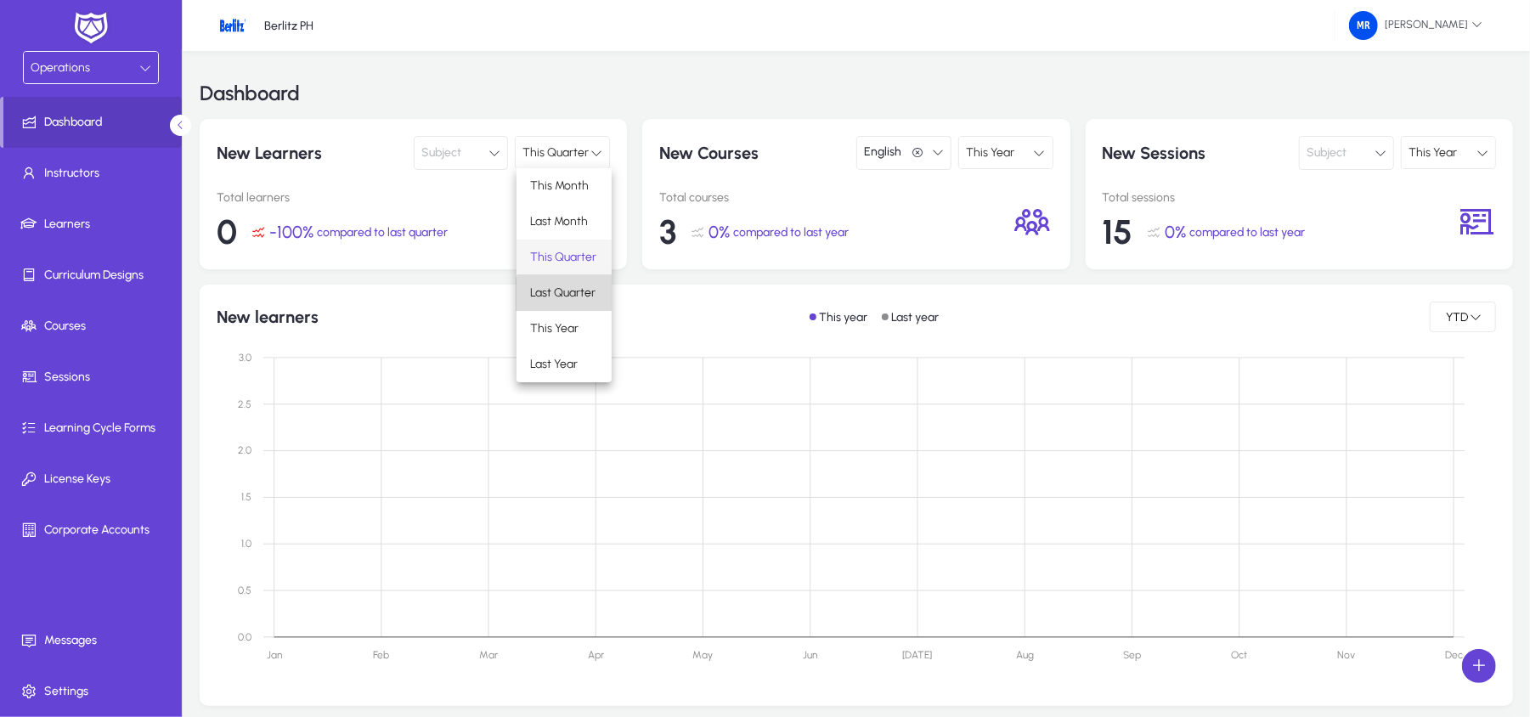
click at [582, 303] on span "Last Quarter" at bounding box center [562, 293] width 65 height 20
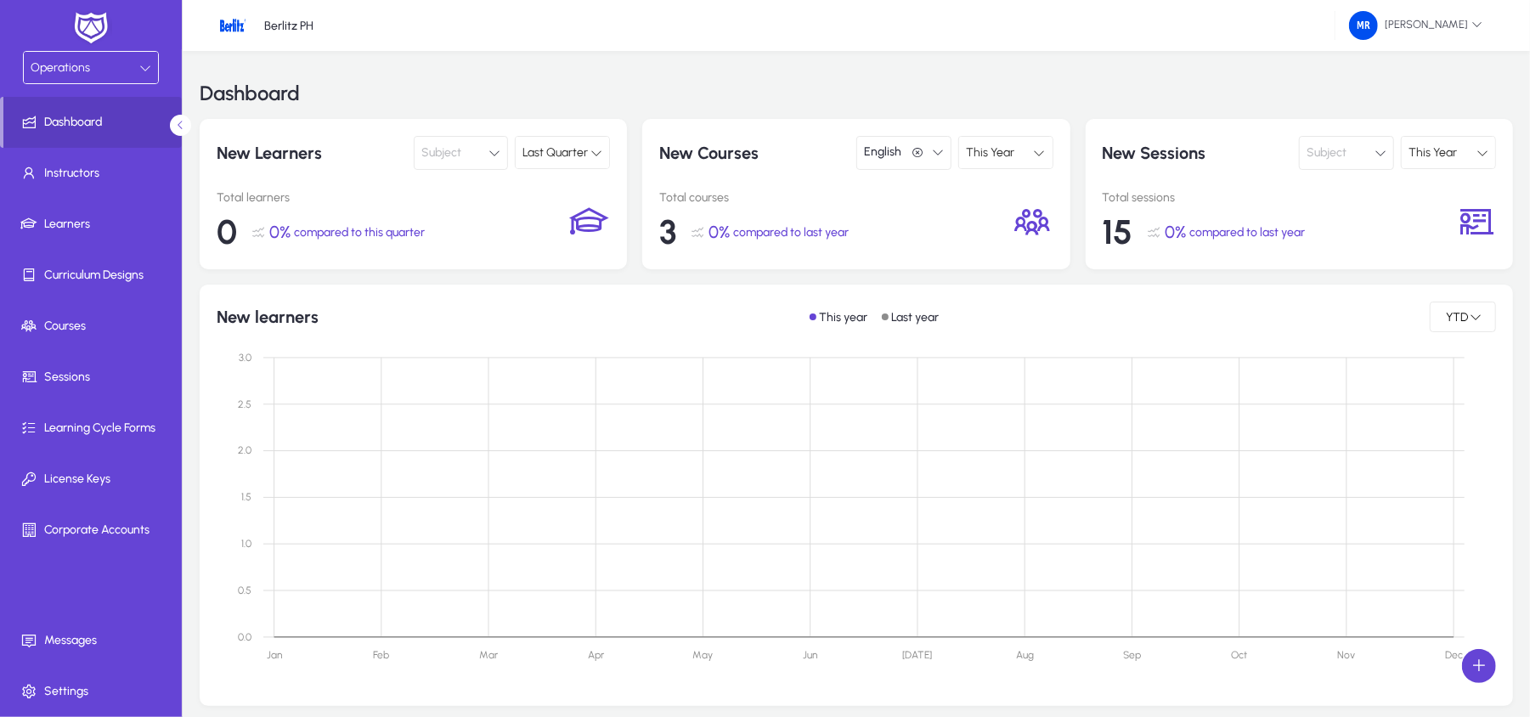
click at [551, 161] on div "Last Quarter" at bounding box center [557, 153] width 68 height 22
click at [579, 157] on div at bounding box center [765, 358] width 1530 height 717
click at [579, 157] on span "Last Quarter" at bounding box center [555, 152] width 65 height 14
click at [569, 317] on mat-option "This Year" at bounding box center [564, 329] width 95 height 36
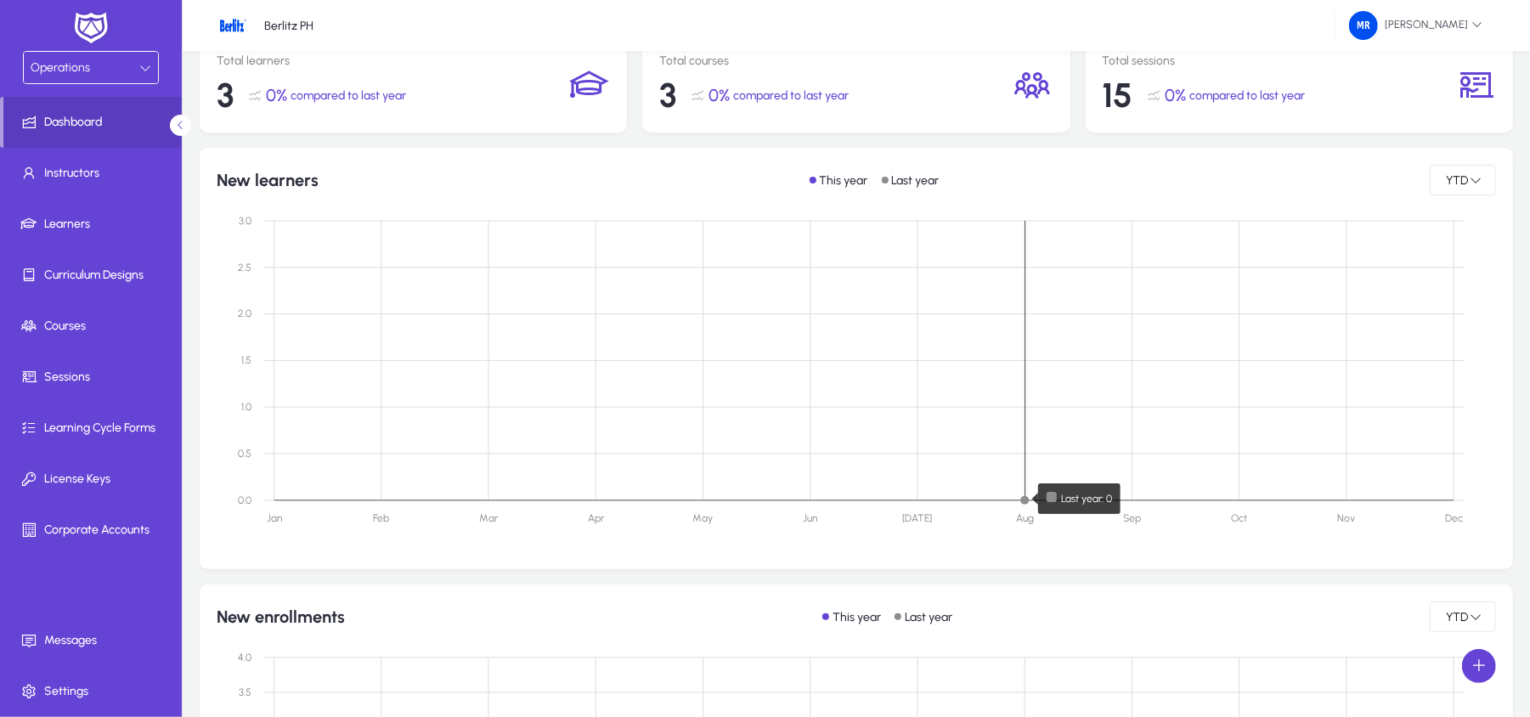
scroll to position [226, 0]
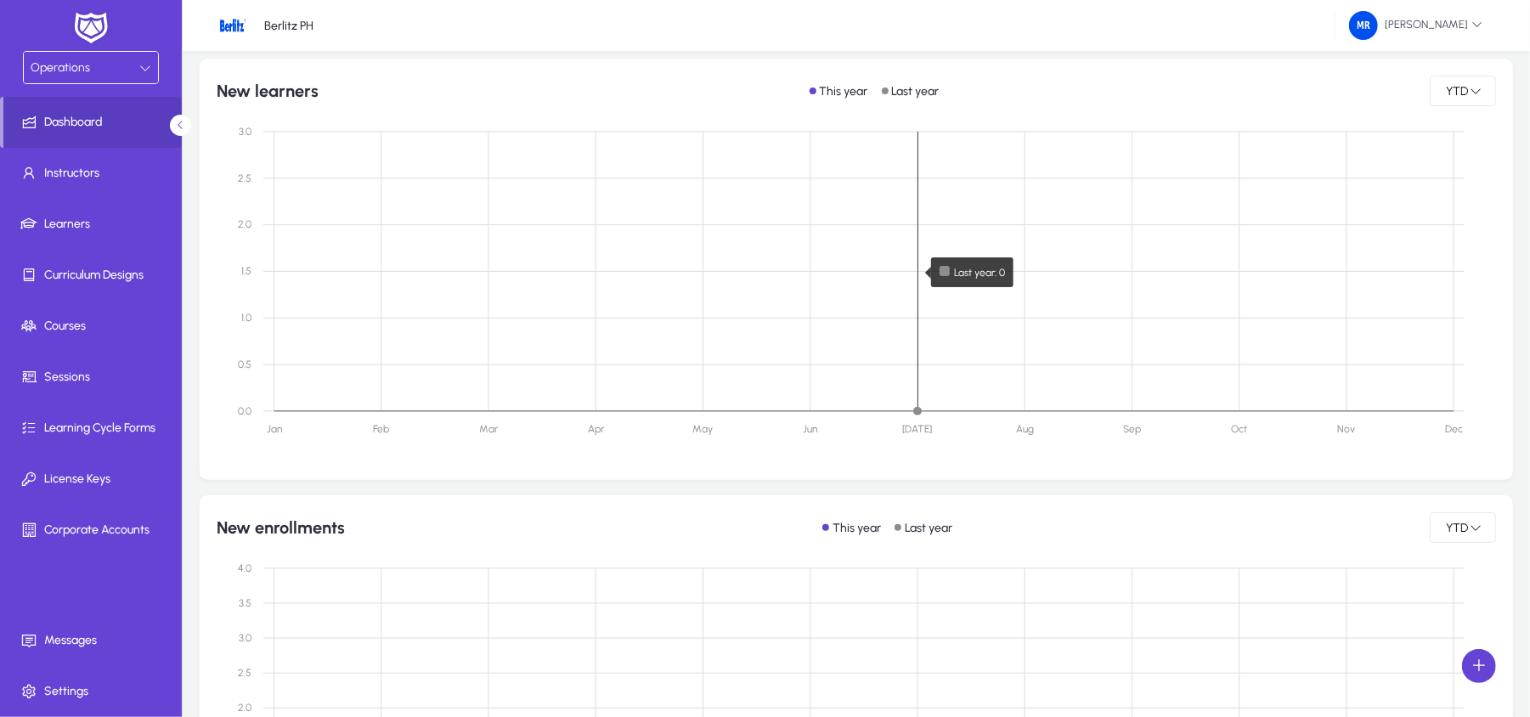
click at [918, 375] on rect at bounding box center [864, 272] width 1202 height 280
drag, startPoint x: 1115, startPoint y: 368, endPoint x: 1015, endPoint y: 341, distance: 103.9
click at [1014, 341] on rect at bounding box center [864, 272] width 1202 height 280
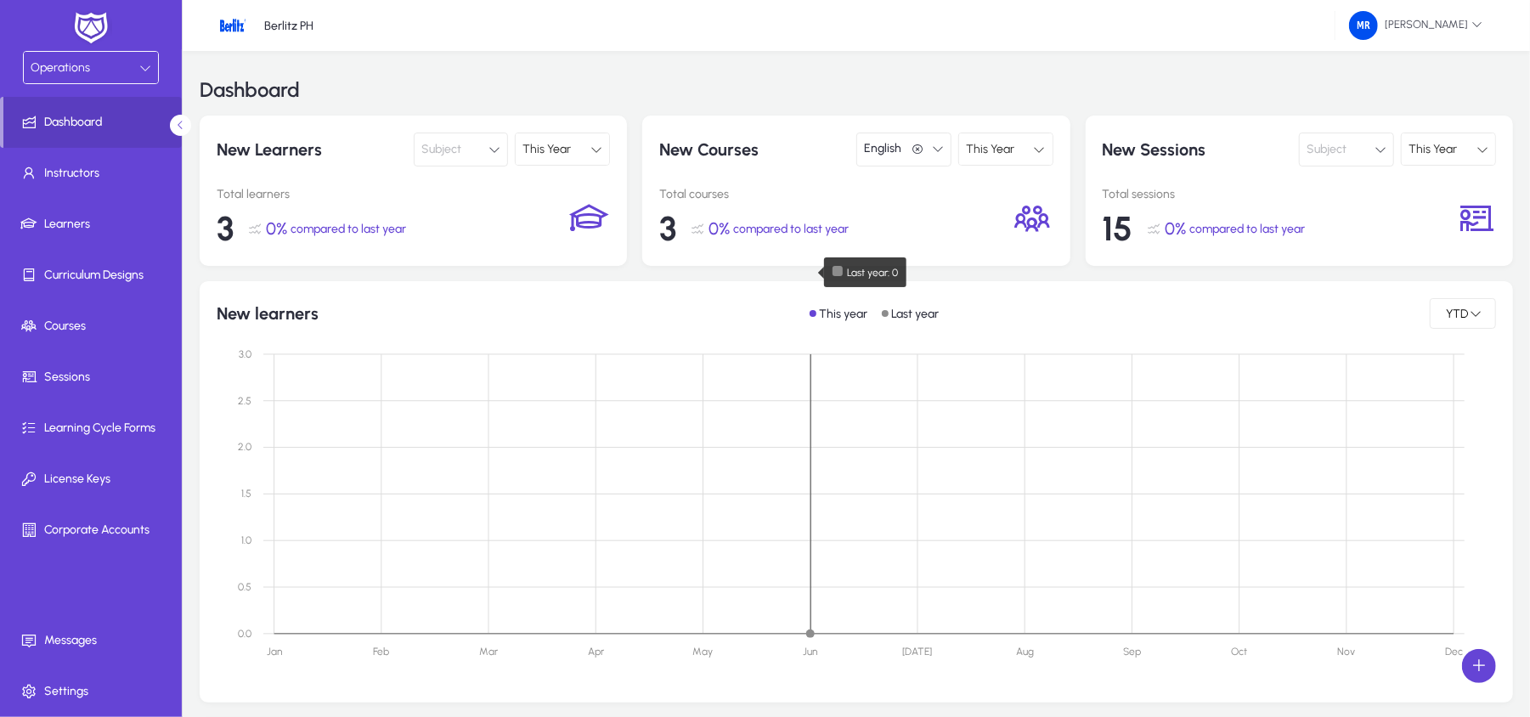
scroll to position [0, 0]
